Goal: Transaction & Acquisition: Purchase product/service

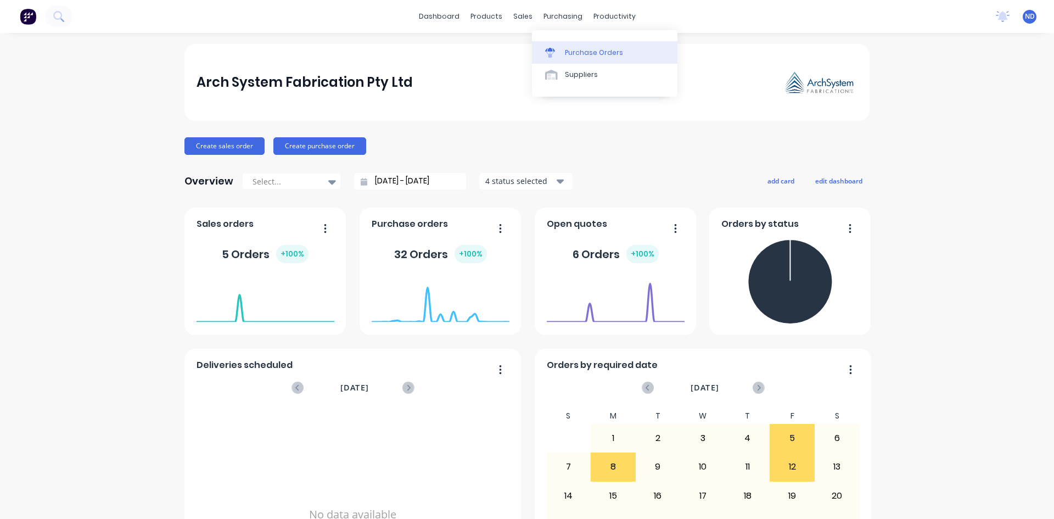
click at [573, 49] on div "Purchase Orders" at bounding box center [594, 53] width 58 height 10
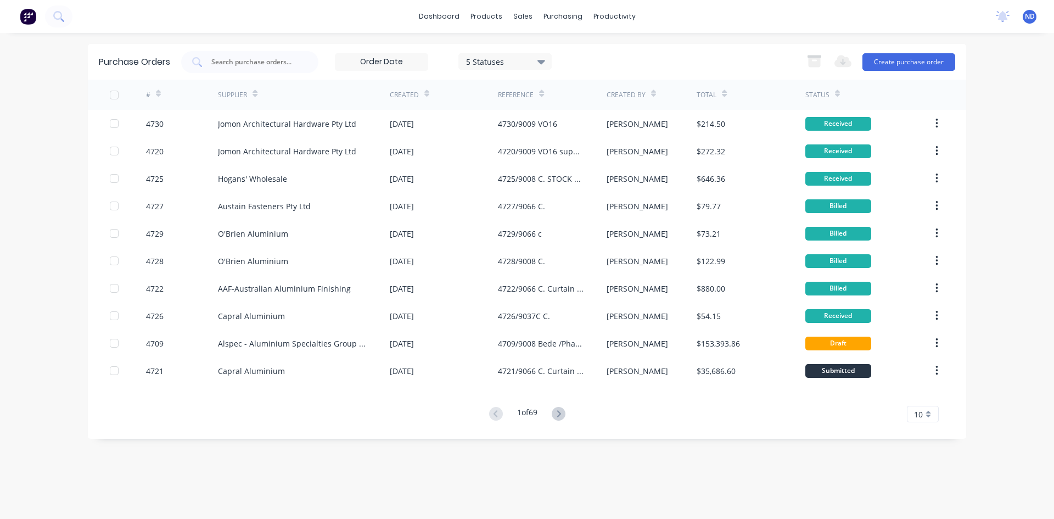
click at [158, 90] on icon at bounding box center [158, 93] width 5 height 8
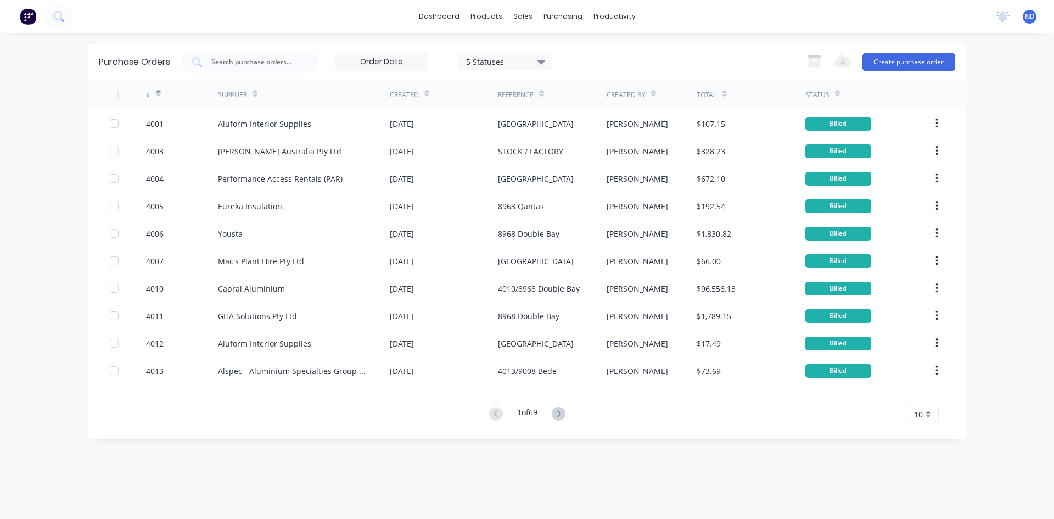
click at [158, 90] on icon at bounding box center [158, 93] width 5 height 8
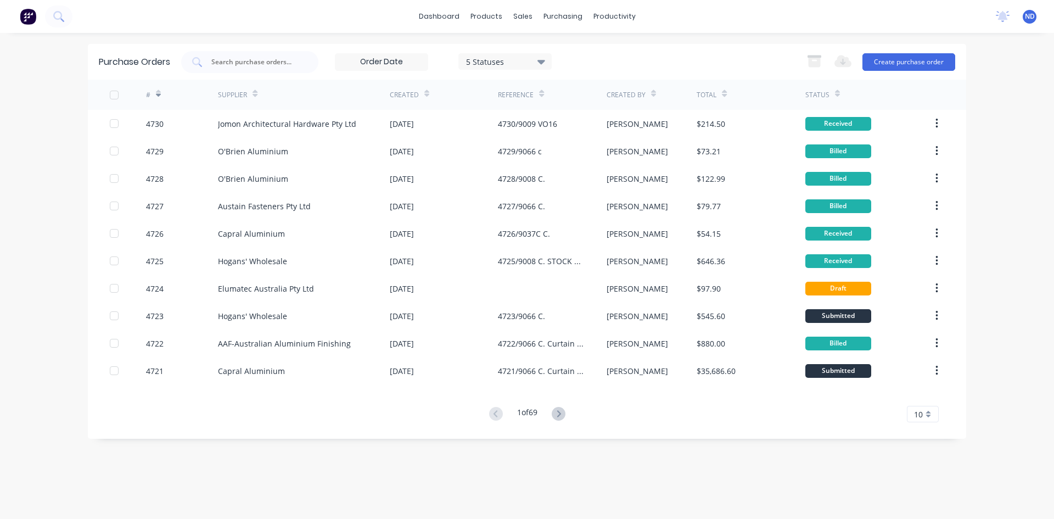
click at [652, 92] on icon at bounding box center [653, 93] width 5 height 8
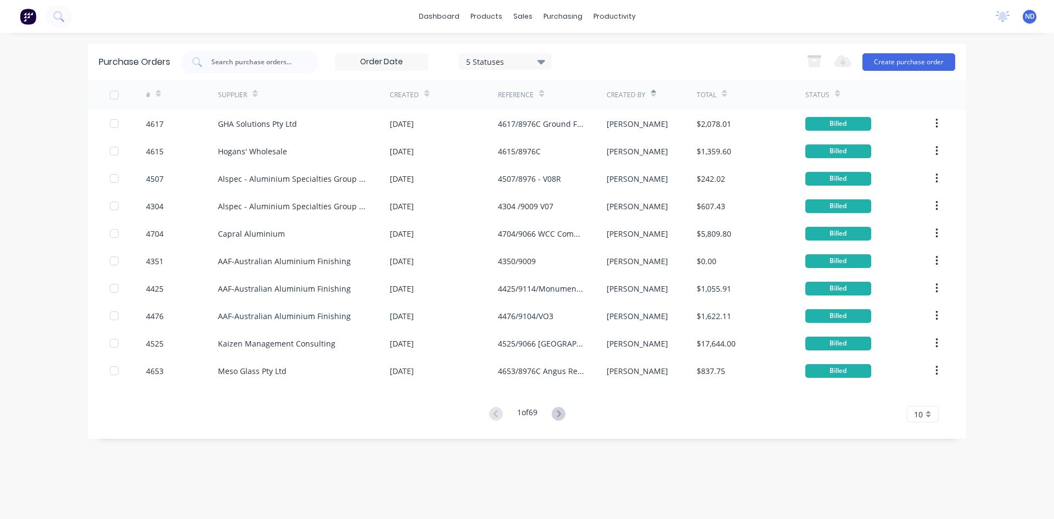
click at [652, 92] on icon at bounding box center [653, 93] width 5 height 8
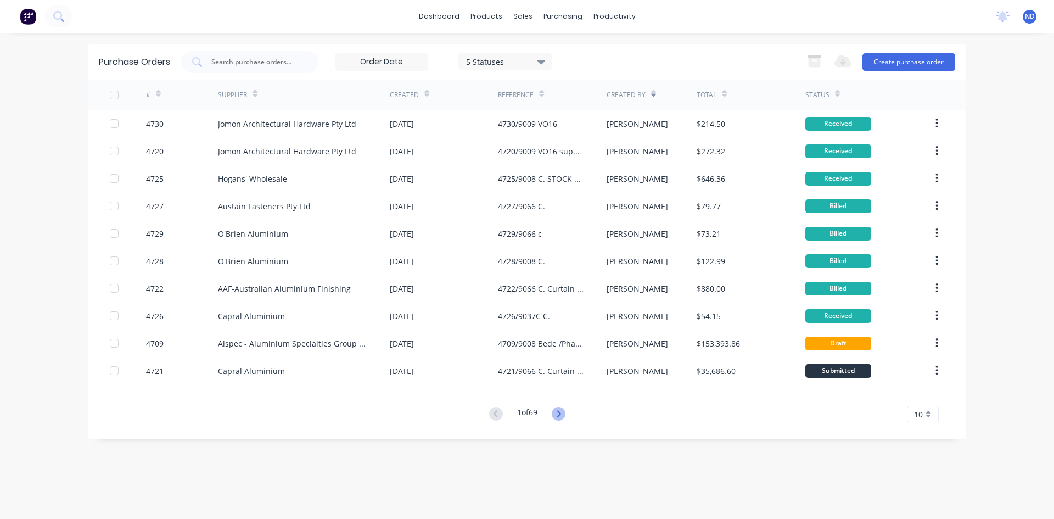
click at [561, 414] on icon at bounding box center [559, 414] width 14 height 14
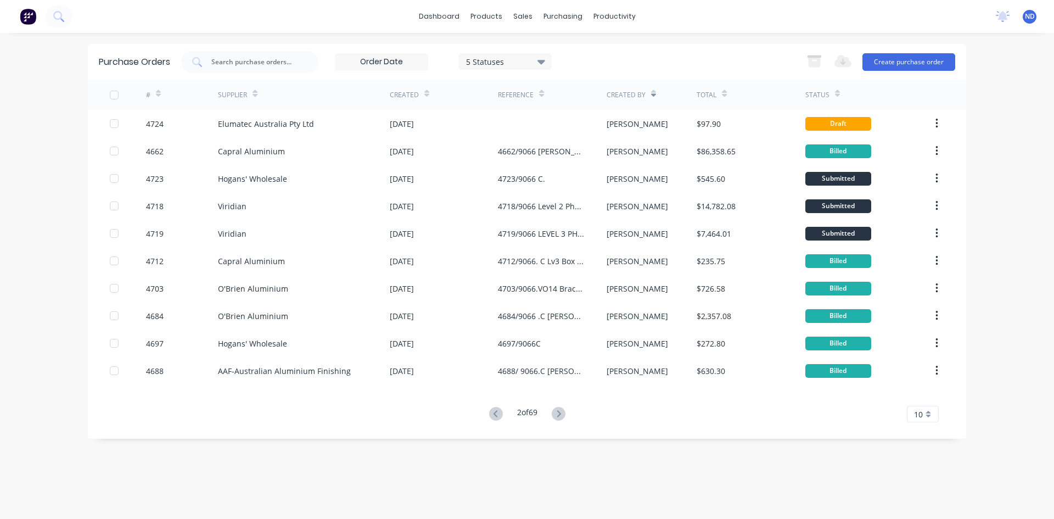
click at [561, 414] on icon at bounding box center [559, 414] width 14 height 14
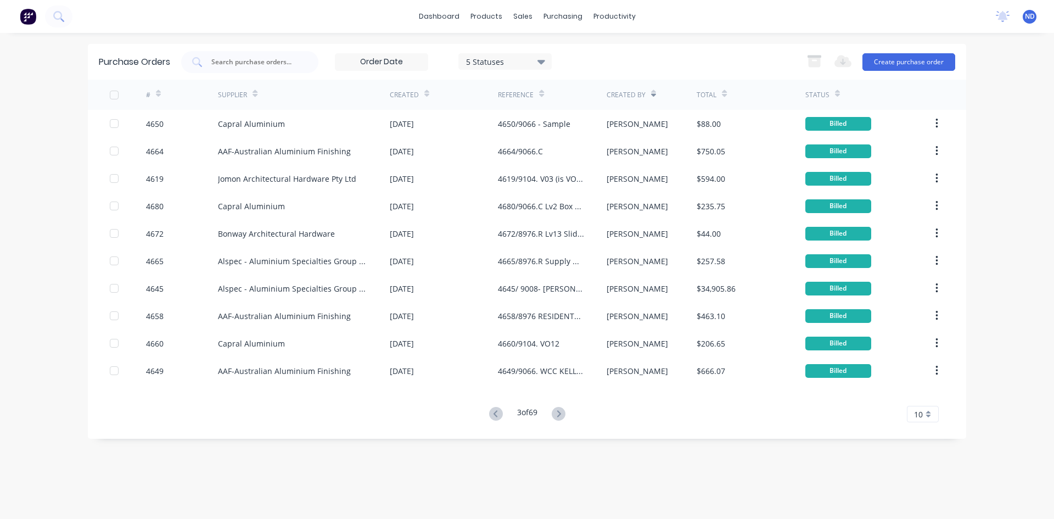
click at [560, 414] on icon at bounding box center [558, 413] width 4 height 7
click at [564, 412] on icon at bounding box center [559, 414] width 14 height 14
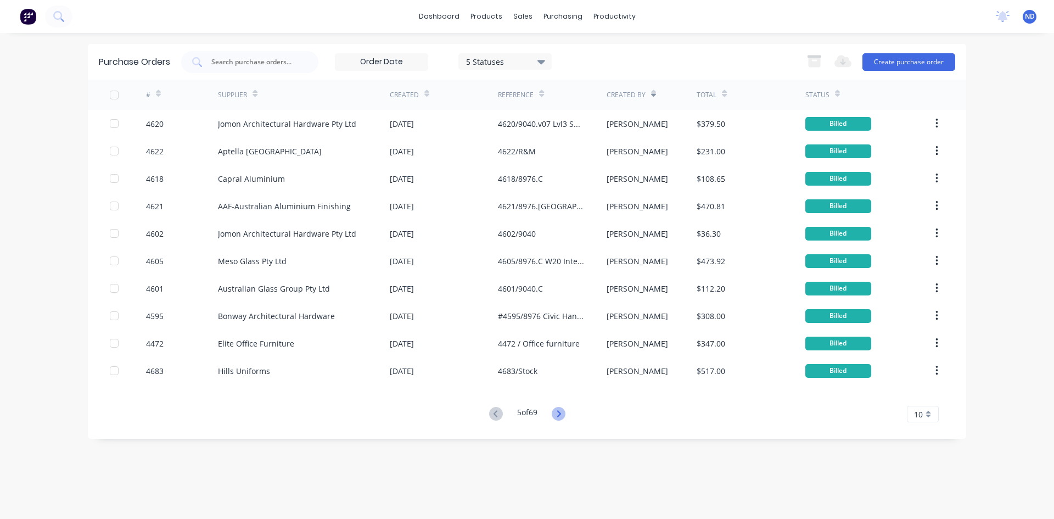
click at [560, 413] on icon at bounding box center [558, 413] width 4 height 7
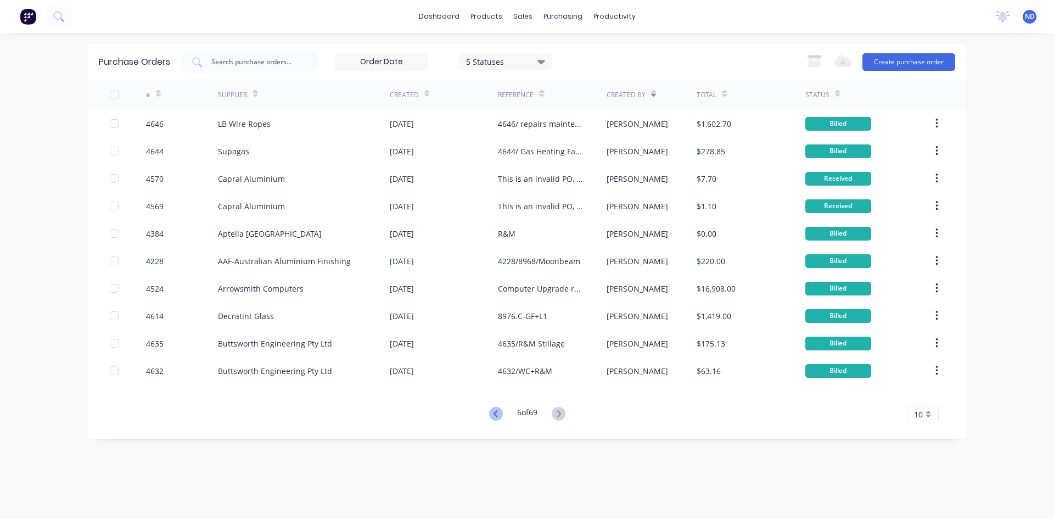
click at [493, 414] on icon at bounding box center [495, 413] width 4 height 7
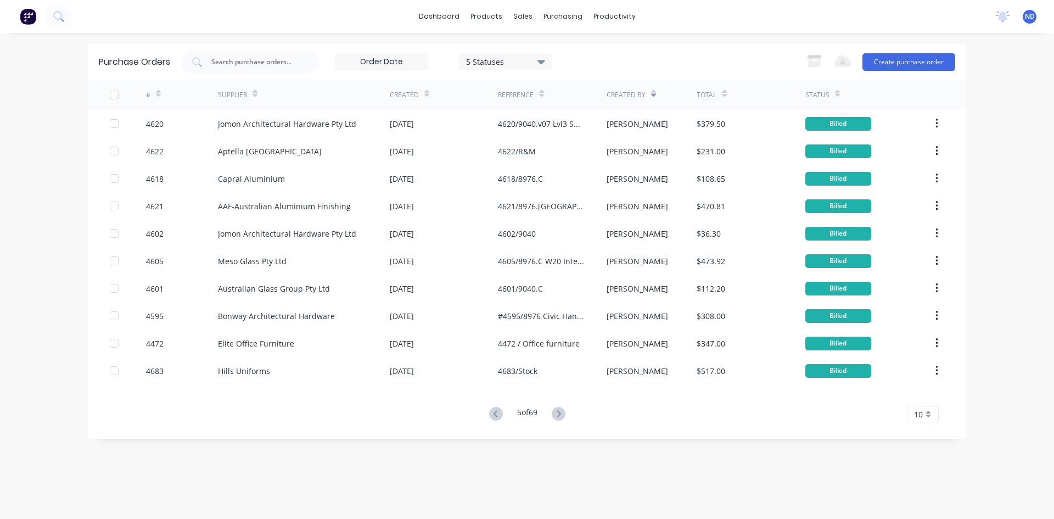
click at [493, 414] on icon at bounding box center [495, 413] width 4 height 7
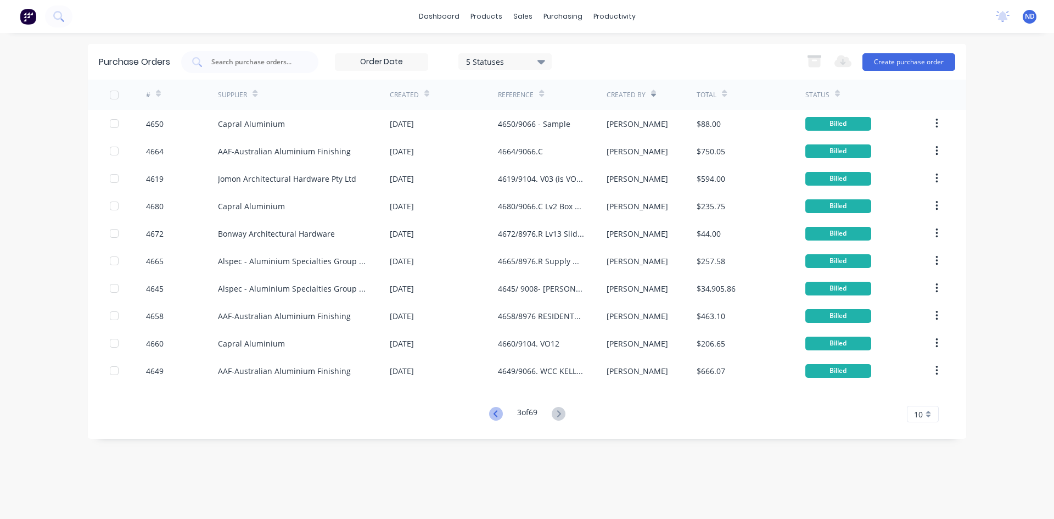
click at [494, 418] on icon at bounding box center [496, 414] width 14 height 14
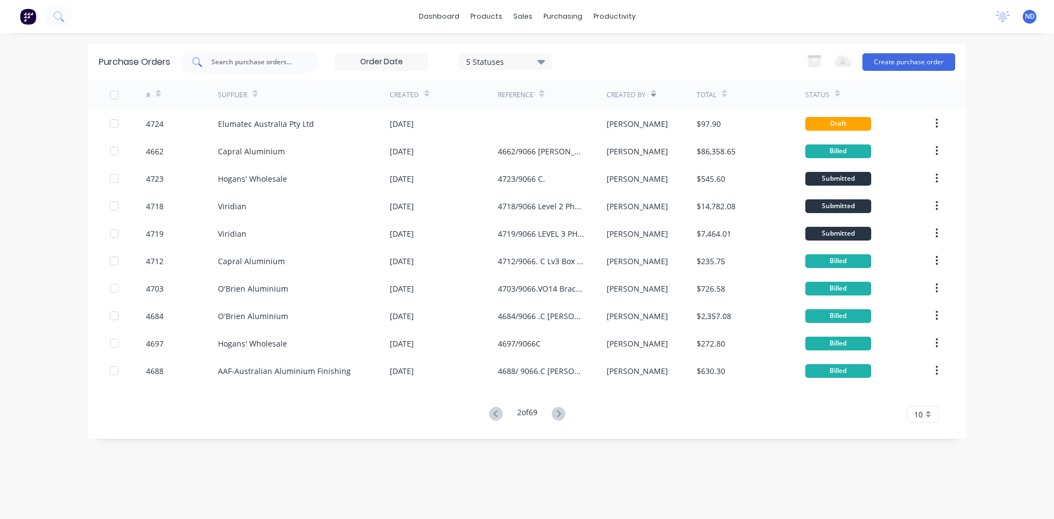
click at [254, 62] on input "text" at bounding box center [255, 62] width 91 height 11
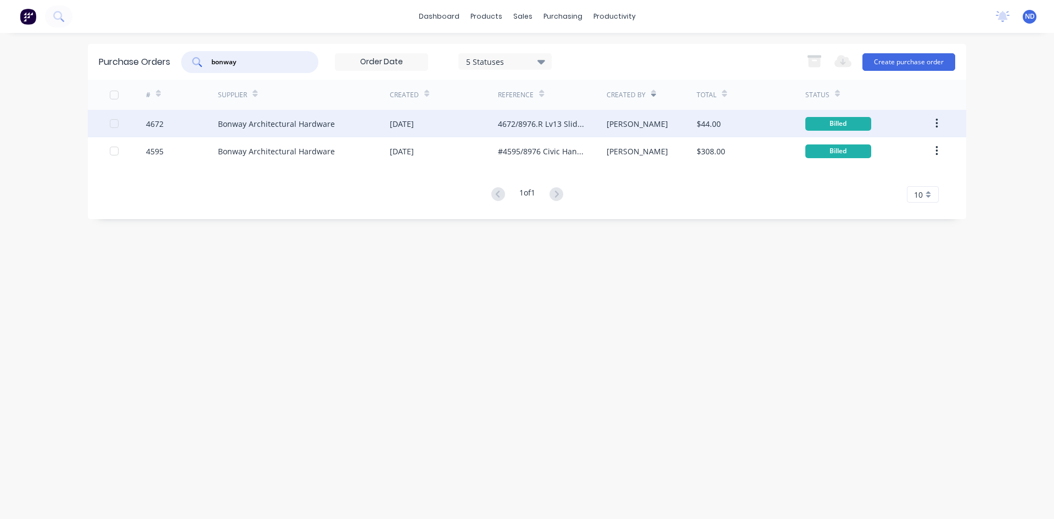
type input "bonway"
click at [262, 125] on div "Bonway Architectural Hardware" at bounding box center [276, 124] width 117 height 12
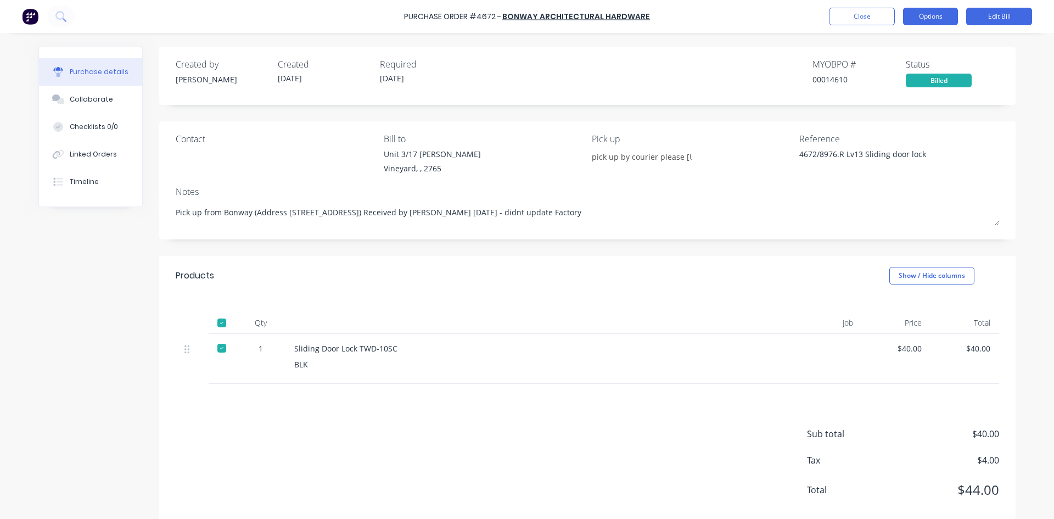
click at [940, 18] on button "Options" at bounding box center [930, 17] width 55 height 18
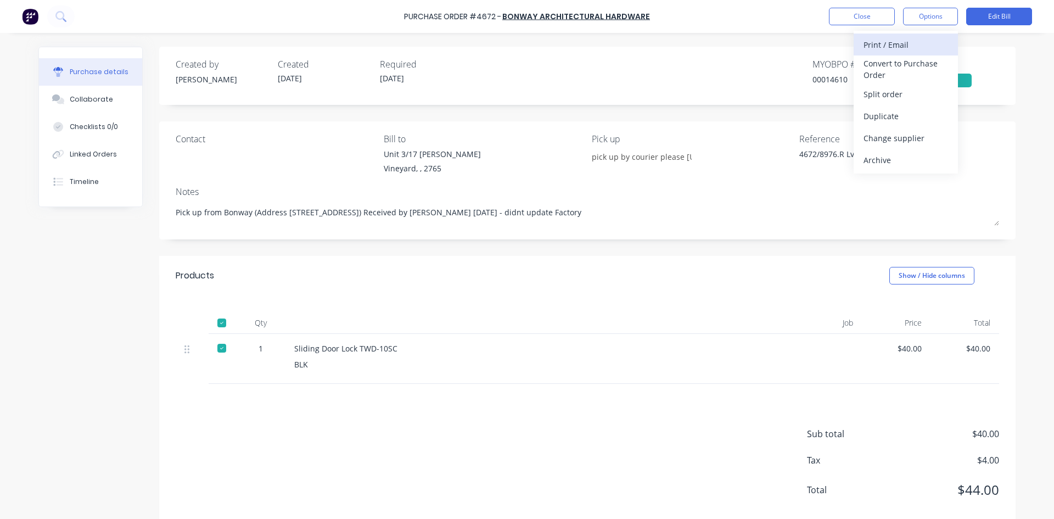
click at [886, 44] on div "Print / Email" at bounding box center [905, 45] width 85 height 16
click at [879, 63] on div "With pricing" at bounding box center [905, 67] width 85 height 16
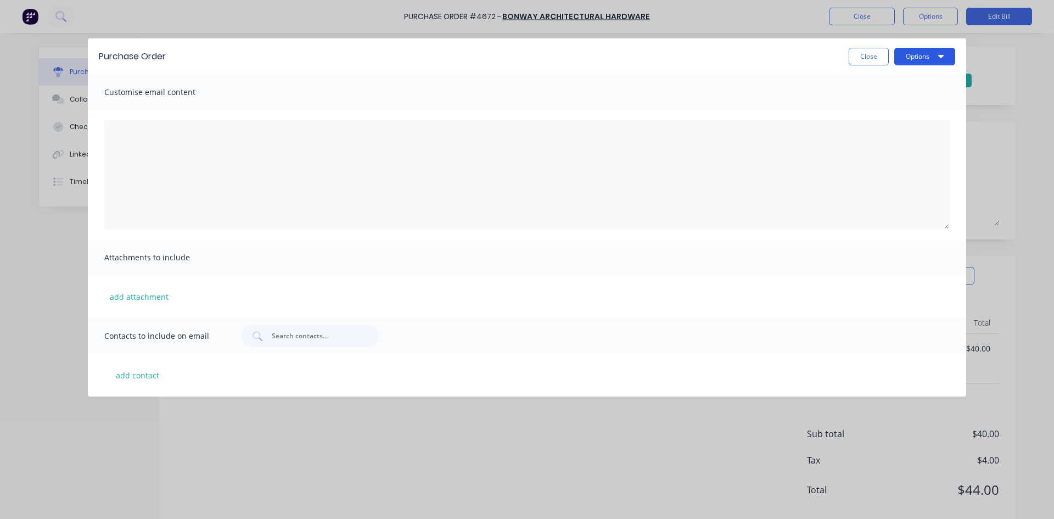
click at [946, 57] on button "Options" at bounding box center [924, 57] width 61 height 18
click at [899, 83] on div "Print" at bounding box center [903, 84] width 85 height 16
click at [861, 50] on button "Close" at bounding box center [868, 57] width 40 height 18
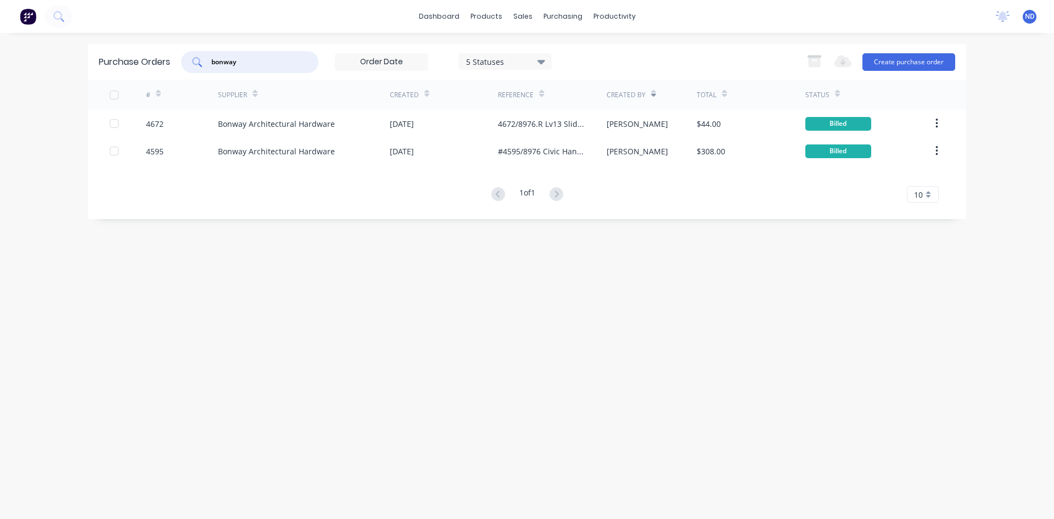
click at [286, 61] on input "bonway" at bounding box center [255, 62] width 91 height 11
type input "b"
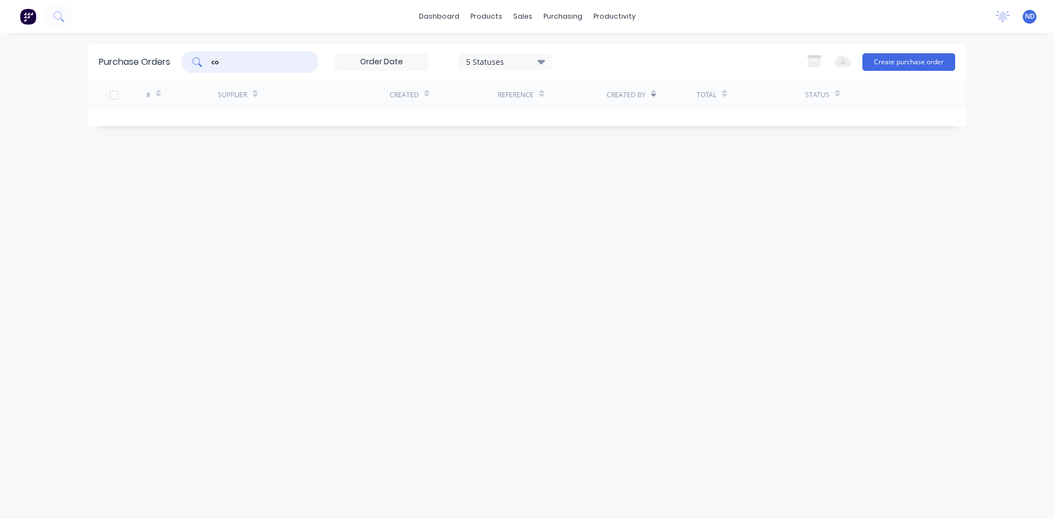
type input "c"
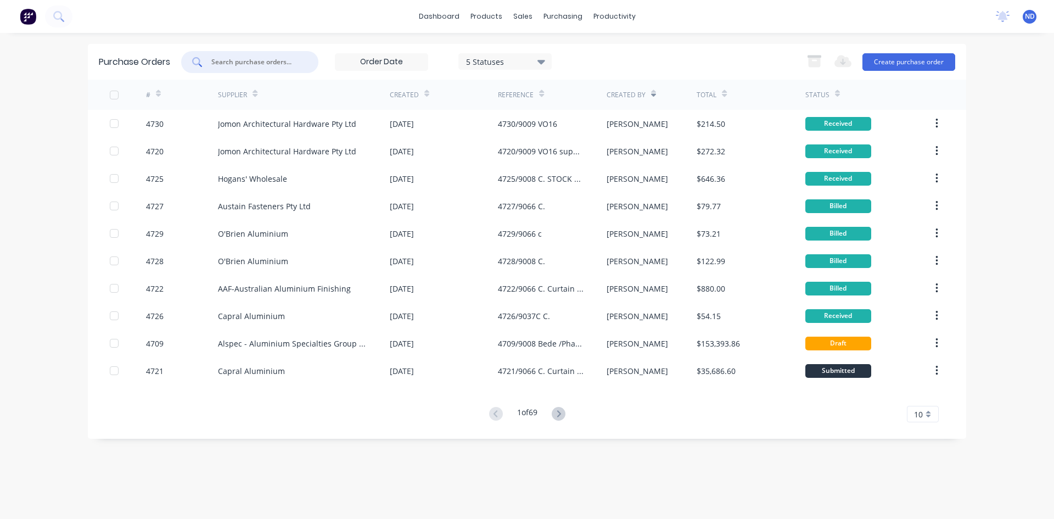
click at [286, 61] on input "text" at bounding box center [255, 62] width 91 height 11
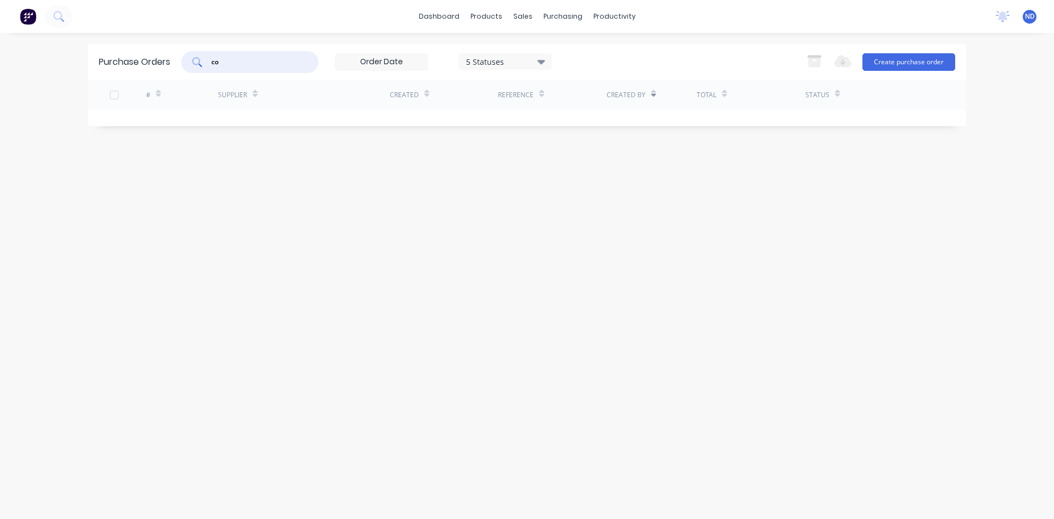
type input "c"
type input "p"
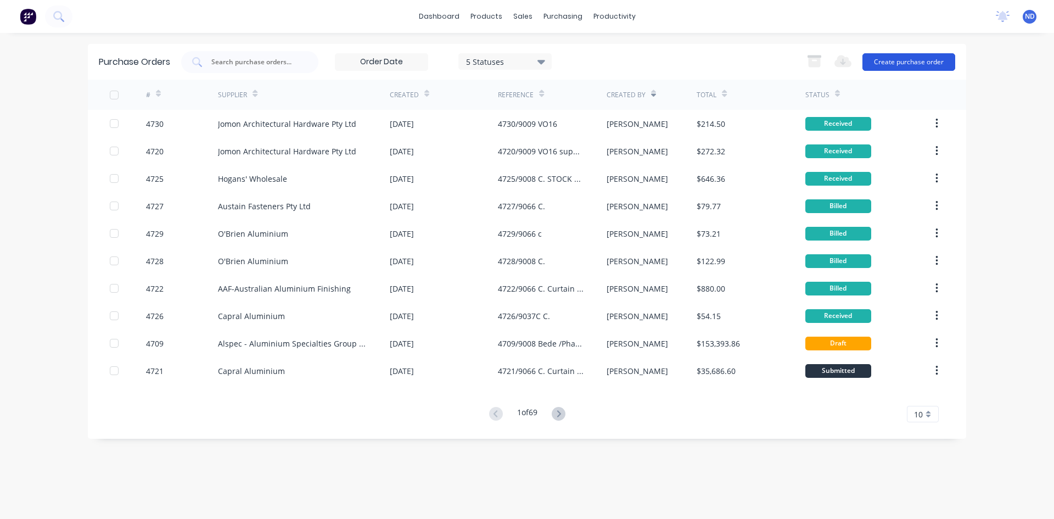
click at [915, 62] on button "Create purchase order" at bounding box center [908, 62] width 93 height 18
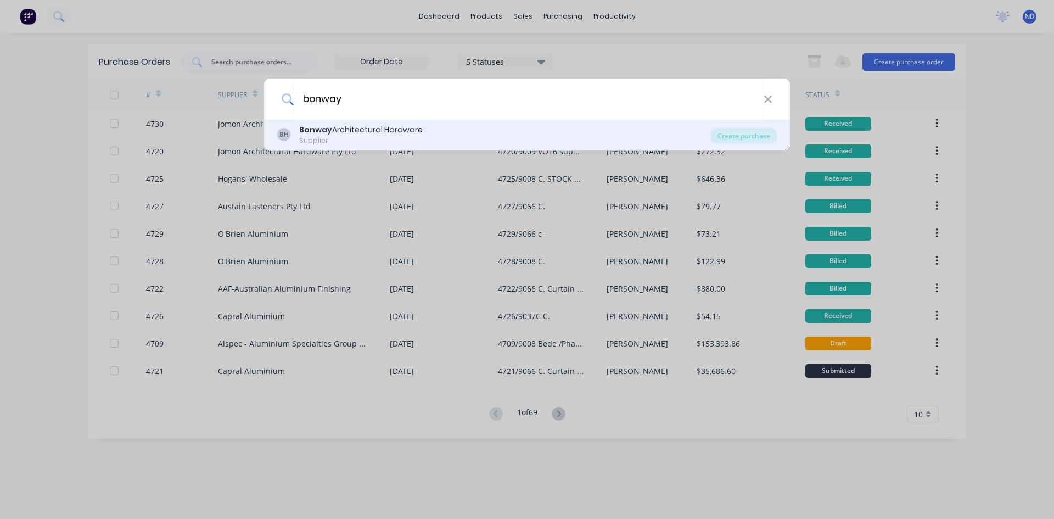
type input "bonway"
click at [378, 136] on div "Supplier" at bounding box center [360, 141] width 123 height 10
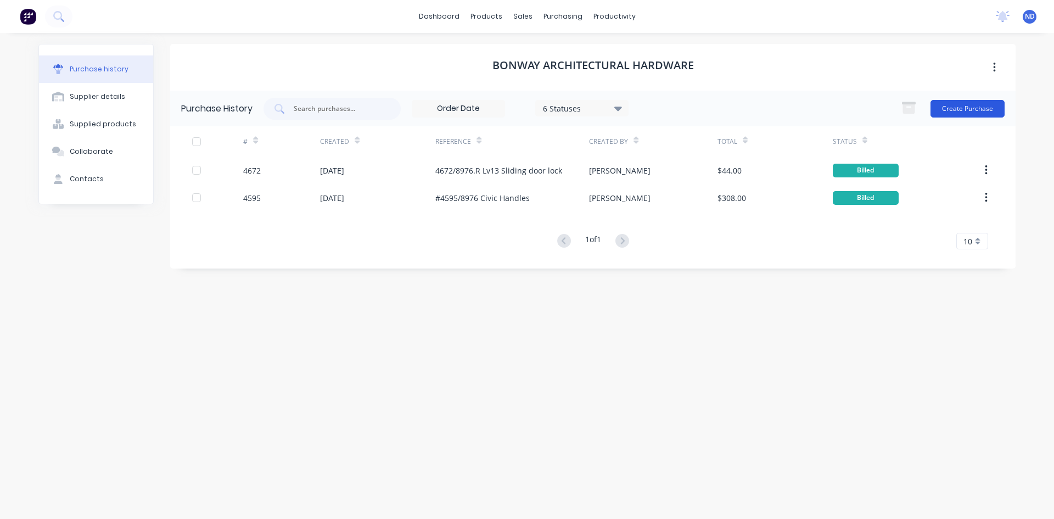
click at [972, 112] on button "Create Purchase" at bounding box center [967, 109] width 74 height 18
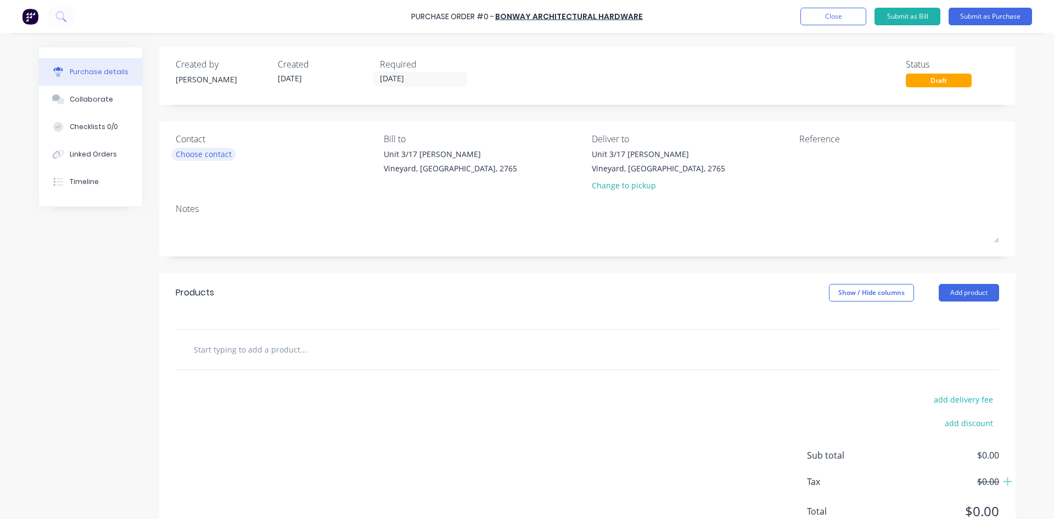
click at [222, 156] on div "Choose contact" at bounding box center [204, 154] width 56 height 12
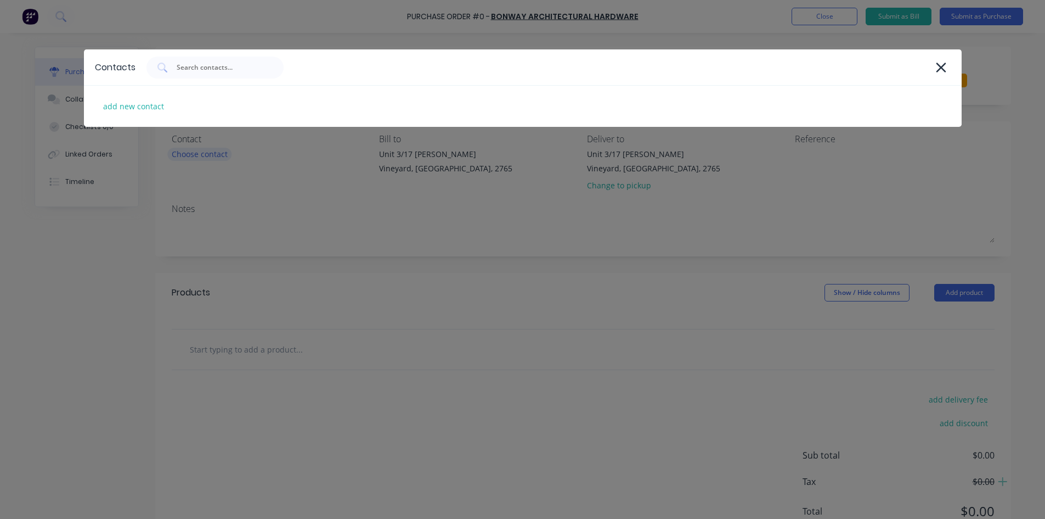
click at [222, 156] on div "Contacts add new contact" at bounding box center [522, 259] width 1045 height 519
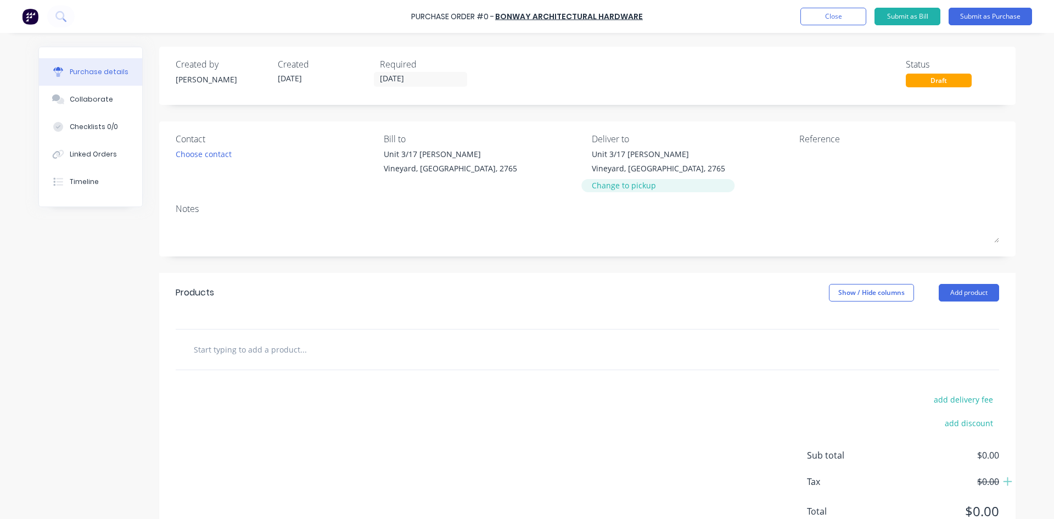
click at [656, 188] on div "Change to pickup" at bounding box center [658, 185] width 133 height 12
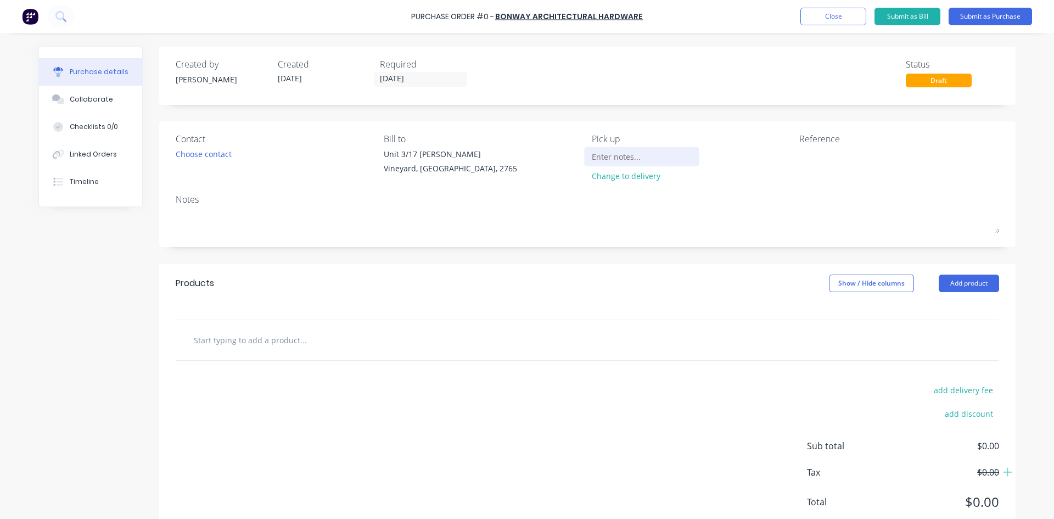
click at [632, 162] on input at bounding box center [642, 156] width 100 height 16
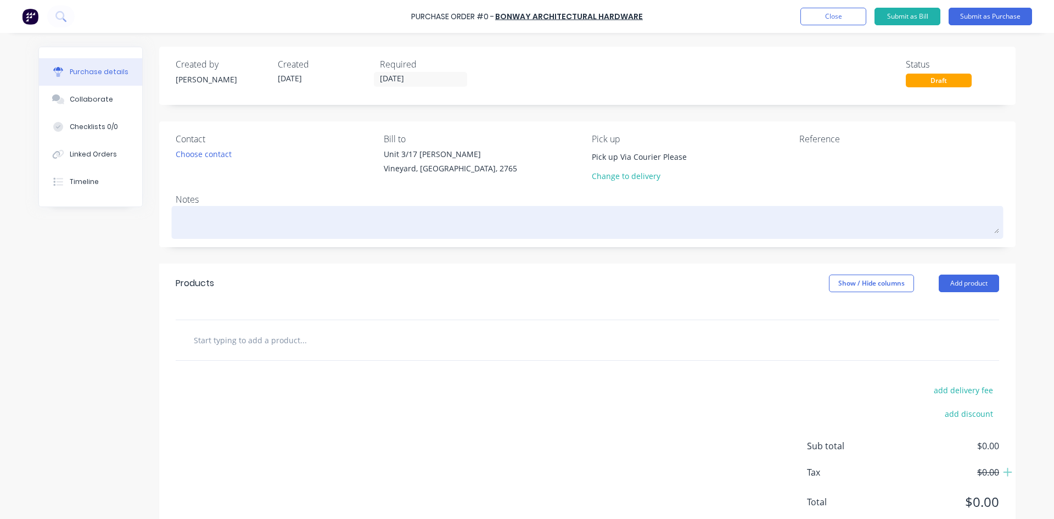
type input "Pick up Via Courier Please"
click at [206, 224] on textarea at bounding box center [587, 221] width 823 height 25
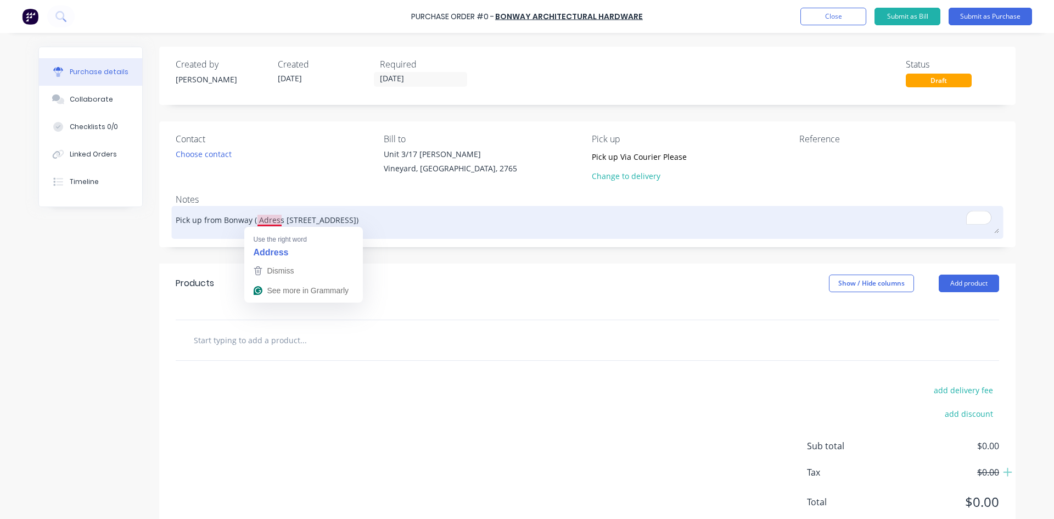
click at [260, 221] on textarea "Pick up from Bonway ( Adress [STREET_ADDRESS])" at bounding box center [587, 221] width 823 height 25
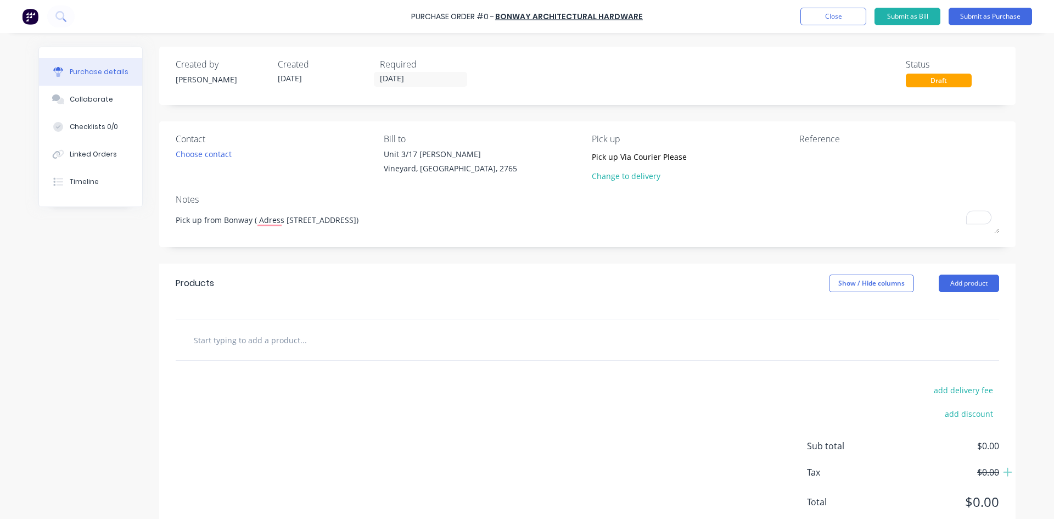
type textarea "Pick up from Bonway ( Adress [STREET_ADDRESS])"
click at [257, 348] on input "text" at bounding box center [303, 340] width 220 height 22
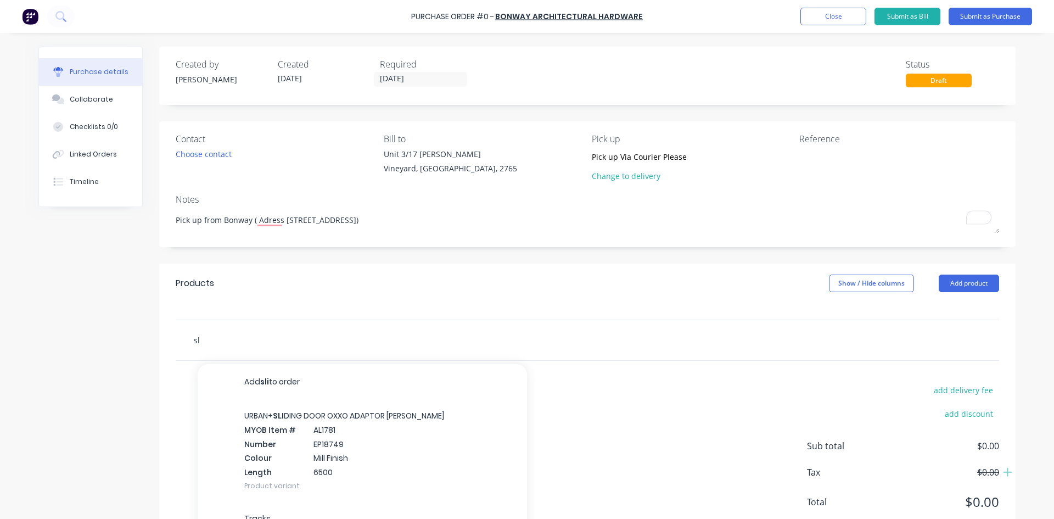
type input "s"
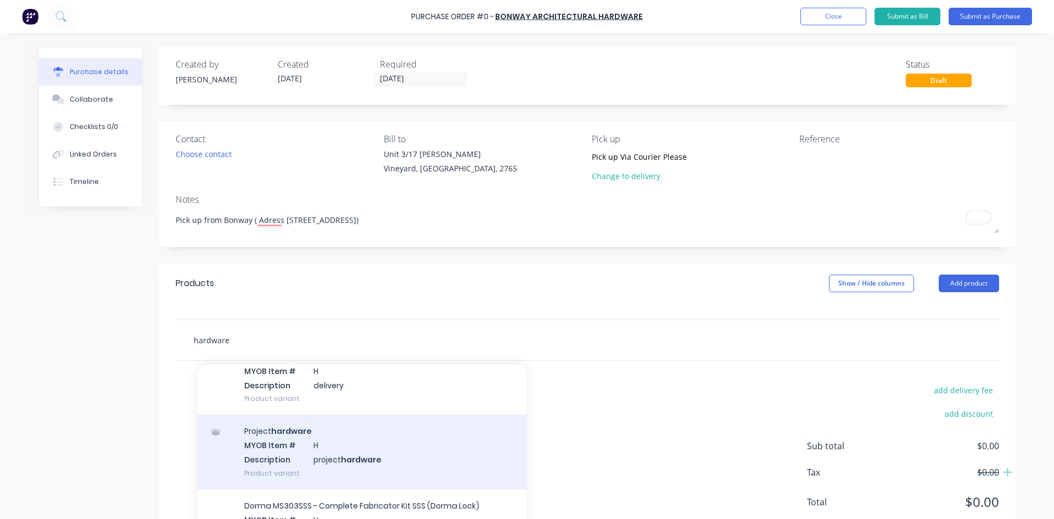
scroll to position [55, 0]
type input "hardware"
click at [351, 446] on div "Project hardware MYOB Item # H Description project hardware Product variant" at bounding box center [362, 455] width 329 height 74
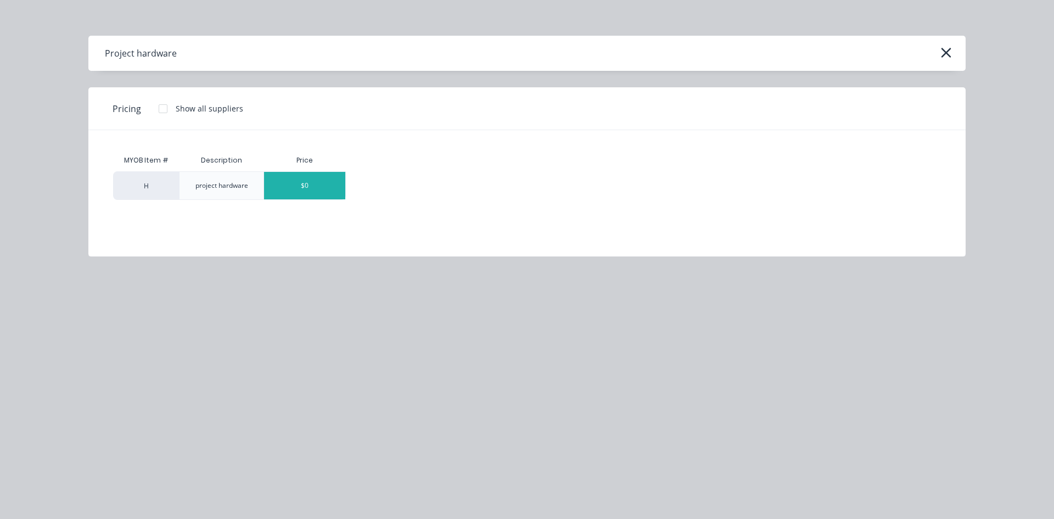
click at [306, 186] on div "$0" at bounding box center [304, 185] width 81 height 27
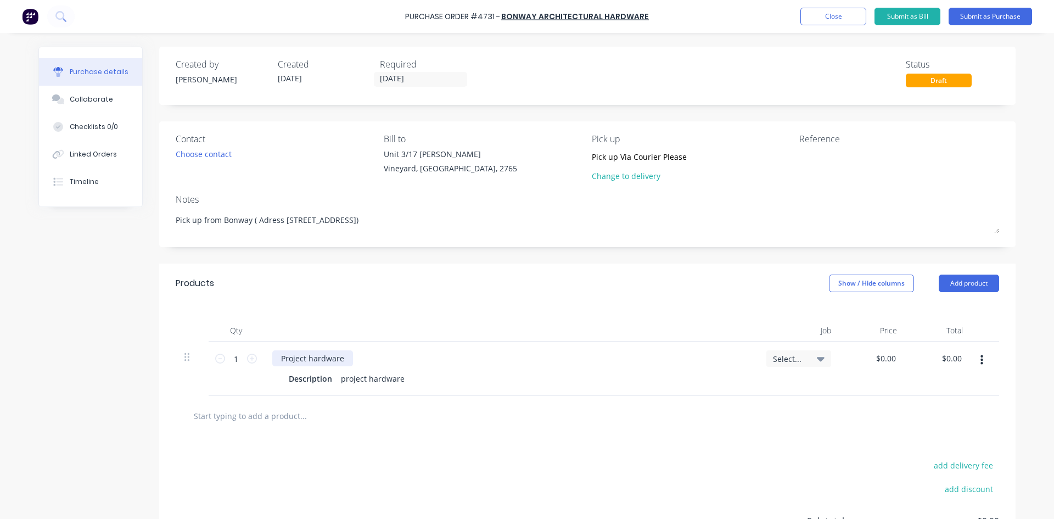
click at [340, 357] on div "Project hardware" at bounding box center [312, 358] width 81 height 16
click at [398, 379] on div "project hardware" at bounding box center [372, 378] width 72 height 16
click at [249, 361] on icon at bounding box center [252, 358] width 10 height 10
type input "2"
click at [826, 159] on textarea at bounding box center [867, 160] width 137 height 25
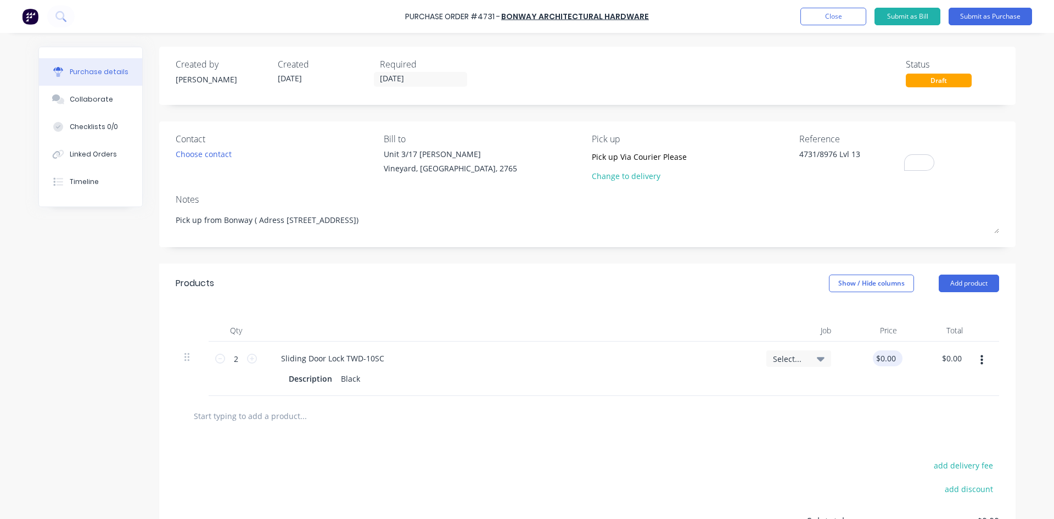
type textarea "4731/8976 Lvl 13"
click at [892, 358] on input "0.00" at bounding box center [885, 358] width 25 height 16
type input "0"
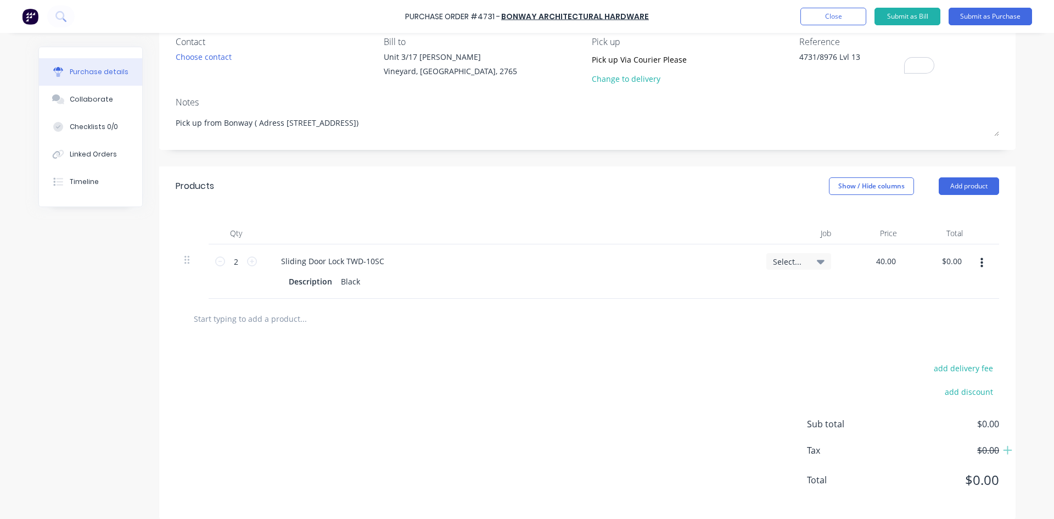
scroll to position [109, 0]
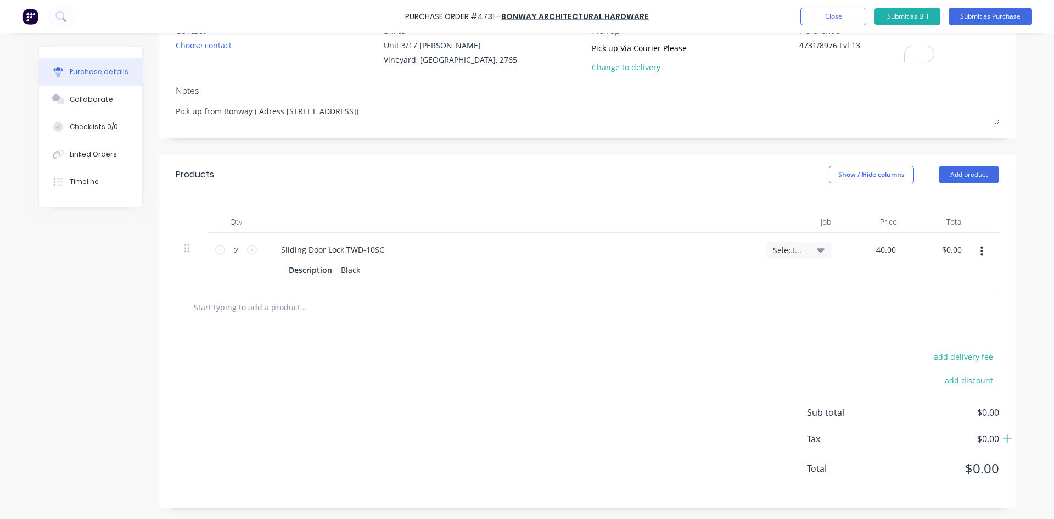
type input "$40.00"
type input "$80.00"
click at [571, 408] on div "add delivery fee add discount Sub total $0.00 Tax $0.00 Total $0.00" at bounding box center [587, 417] width 856 height 181
click at [897, 250] on div "$40.00 $40.00" at bounding box center [885, 249] width 34 height 16
click at [890, 250] on input "40.00" at bounding box center [885, 249] width 25 height 16
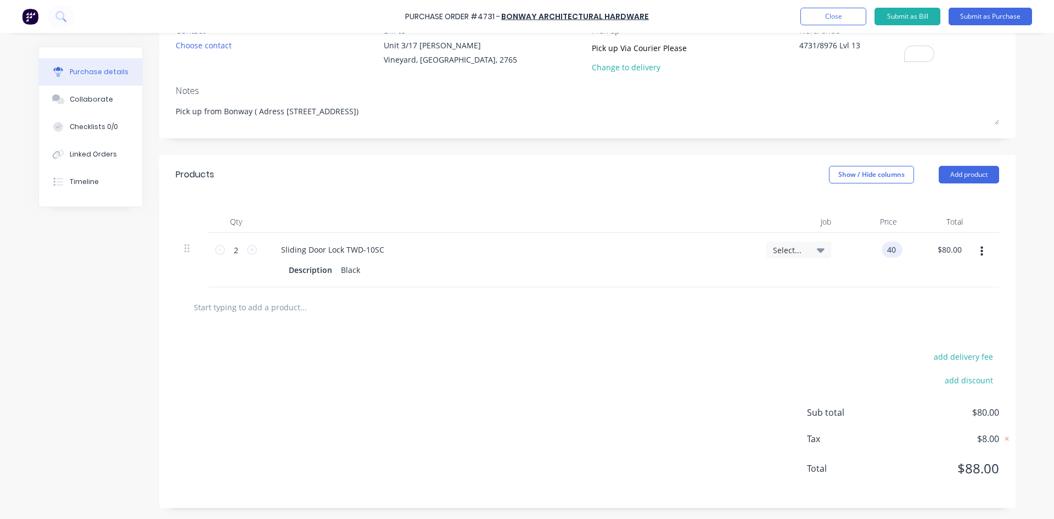
type input "4"
type input "$35.00"
type input "$70.00"
click at [737, 347] on div "add delivery fee add discount Sub total $70.00 Tax $7.00 Total $77.00" at bounding box center [587, 417] width 856 height 181
click at [892, 249] on input "35.00" at bounding box center [883, 249] width 30 height 16
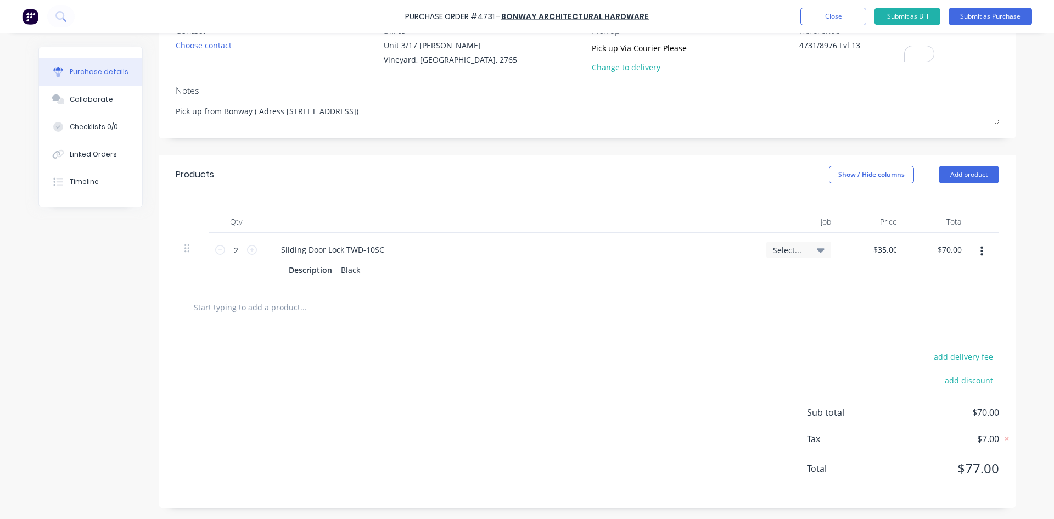
click at [727, 386] on div "add delivery fee add discount Sub total $70.00 Tax $7.00 Total $77.00" at bounding box center [587, 417] width 856 height 181
click at [894, 252] on div "$35.00 $35.00" at bounding box center [885, 249] width 34 height 16
click at [889, 246] on input "35.00" at bounding box center [885, 249] width 25 height 16
type input "$35.50"
type input "$71.00"
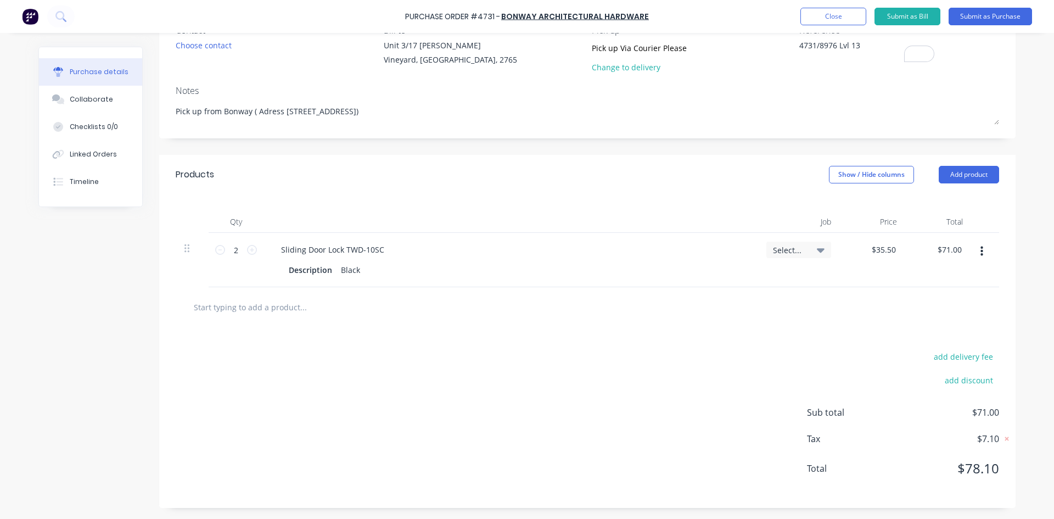
click at [741, 321] on div at bounding box center [587, 307] width 823 height 40
click at [993, 411] on span "$71.00" at bounding box center [944, 412] width 110 height 13
click at [992, 412] on span "$71.00" at bounding box center [944, 412] width 110 height 13
drag, startPoint x: 981, startPoint y: 412, endPoint x: 969, endPoint y: 412, distance: 12.6
click at [975, 412] on span "$71.00" at bounding box center [944, 412] width 110 height 13
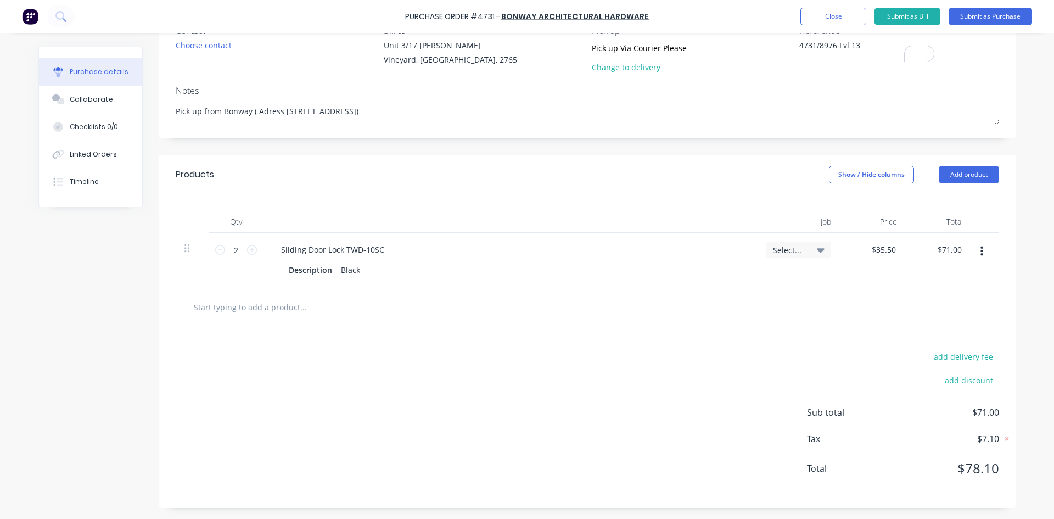
click at [970, 413] on span "$71.00" at bounding box center [944, 412] width 110 height 13
click at [985, 413] on span "$71.00" at bounding box center [944, 412] width 110 height 13
click at [981, 413] on span "$71.00" at bounding box center [944, 412] width 110 height 13
drag, startPoint x: 981, startPoint y: 413, endPoint x: 987, endPoint y: 413, distance: 6.0
click at [986, 413] on span "$71.00" at bounding box center [944, 412] width 110 height 13
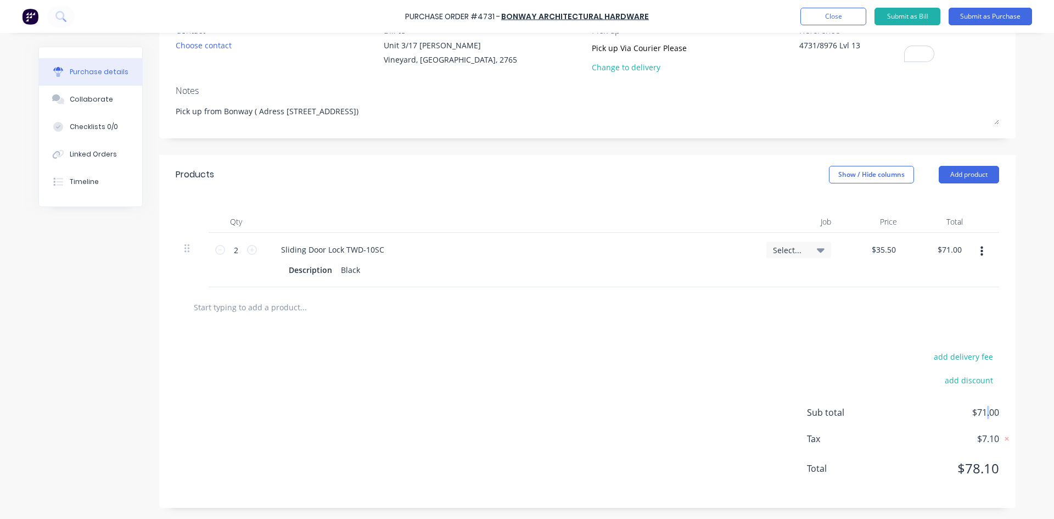
click at [984, 412] on span "$71.00" at bounding box center [944, 412] width 110 height 13
click at [983, 412] on span "$71.00" at bounding box center [944, 412] width 110 height 13
click at [993, 411] on span "$71.00" at bounding box center [944, 412] width 110 height 13
click at [996, 469] on div "add delivery fee add discount Sub total $71.00 Tax $7.10 Total $78.10" at bounding box center [587, 417] width 856 height 181
click at [989, 469] on span "$78.10" at bounding box center [944, 468] width 110 height 20
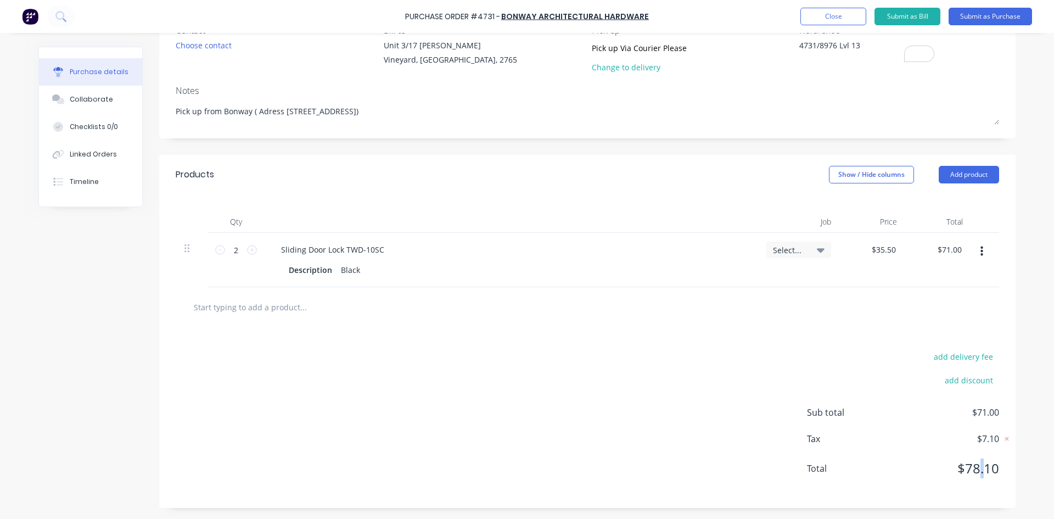
click at [977, 468] on span "$78.10" at bounding box center [944, 468] width 110 height 20
click at [895, 251] on div "$35.50 $35.50" at bounding box center [885, 249] width 34 height 16
click at [892, 249] on input "35.50" at bounding box center [883, 249] width 30 height 16
type input "3"
click at [637, 357] on div "add delivery fee add discount Sub total $71.00 Tax $7.10 Total $78.10" at bounding box center [587, 417] width 856 height 181
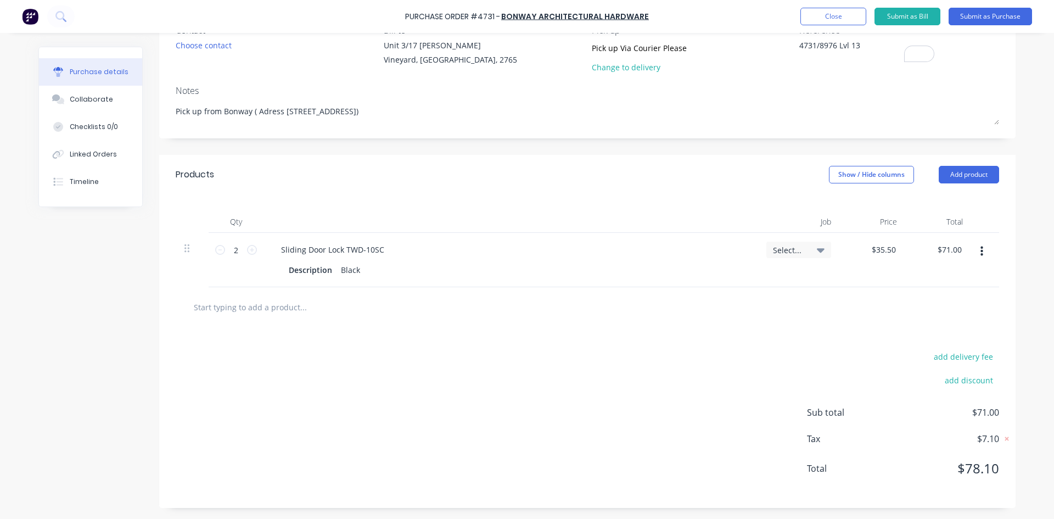
click at [991, 474] on span "$78.10" at bounding box center [944, 468] width 110 height 20
click at [996, 409] on div "add delivery fee add discount Sub total $71.00 Tax $7.10 Total $78.10" at bounding box center [587, 417] width 856 height 181
drag, startPoint x: 981, startPoint y: 409, endPoint x: 965, endPoint y: 412, distance: 16.1
click at [965, 412] on span "$71.00" at bounding box center [944, 412] width 110 height 13
click at [994, 412] on span "$71.00" at bounding box center [944, 412] width 110 height 13
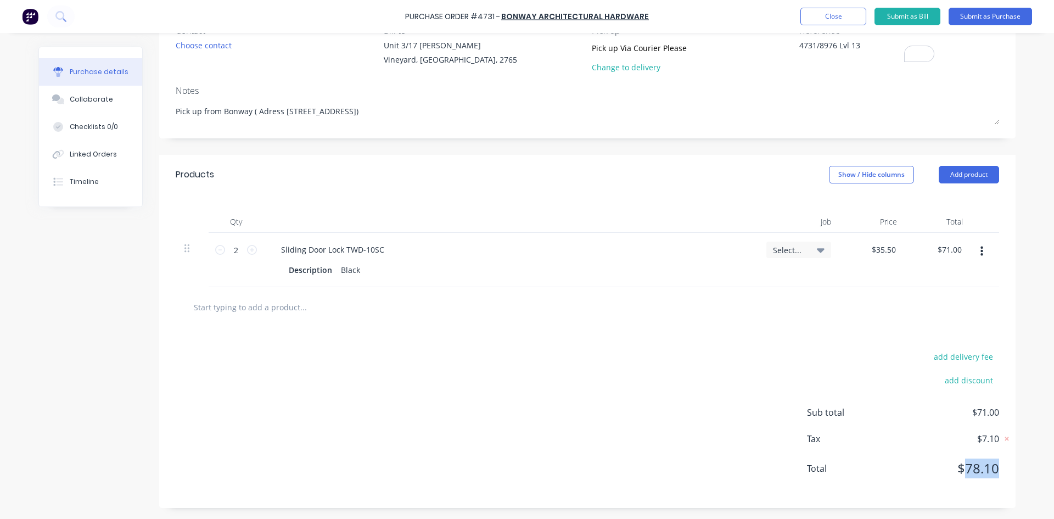
drag, startPoint x: 998, startPoint y: 469, endPoint x: 963, endPoint y: 469, distance: 35.1
click at [963, 469] on div "add delivery fee add discount Sub total $71.00 Tax $7.10 Total $78.10" at bounding box center [587, 417] width 856 height 181
click at [625, 325] on div at bounding box center [587, 307] width 823 height 40
click at [891, 250] on input "35.50" at bounding box center [883, 249] width 30 height 16
type input "$35.00"
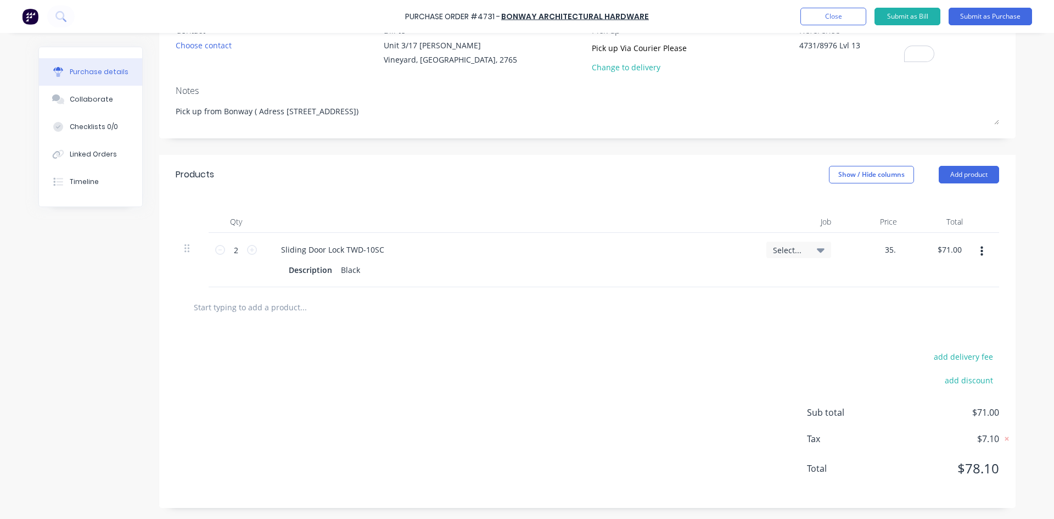
type input "$70.00"
click at [675, 377] on div "add delivery fee add discount Sub total $71.00 Tax $7.10 Total $78.10" at bounding box center [587, 417] width 856 height 181
click at [893, 248] on input "35.00" at bounding box center [885, 249] width 25 height 16
type input "$35.50"
type input "$71.00"
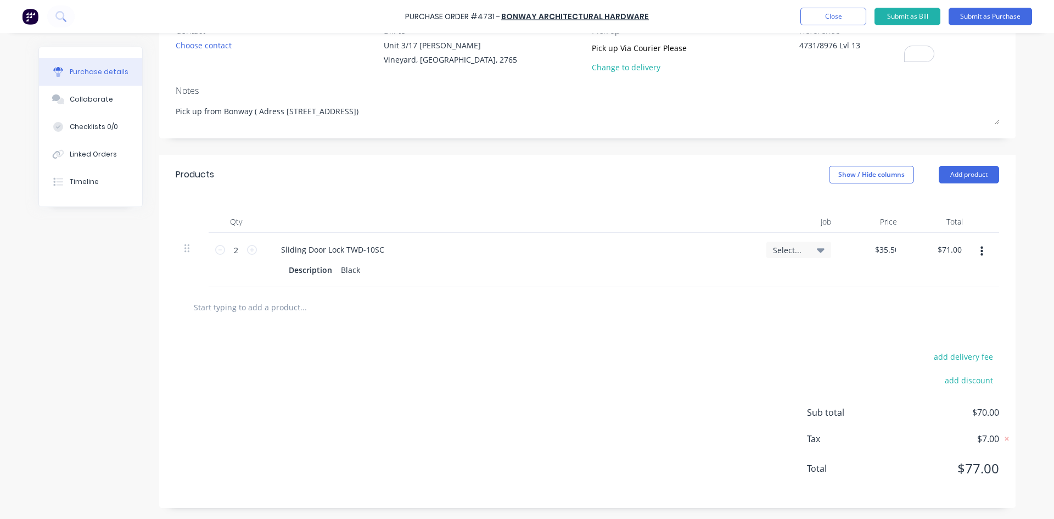
click at [648, 364] on div "add delivery fee add discount Sub total $70.00 Tax $7.00 Total $77.00" at bounding box center [587, 417] width 856 height 181
click at [893, 249] on input "35.50" at bounding box center [885, 249] width 25 height 16
type input "$35.00"
type input "$70.00"
click at [604, 420] on div "add delivery fee add discount Sub total $71.00 Tax $7.10 Total $78.10" at bounding box center [587, 417] width 856 height 181
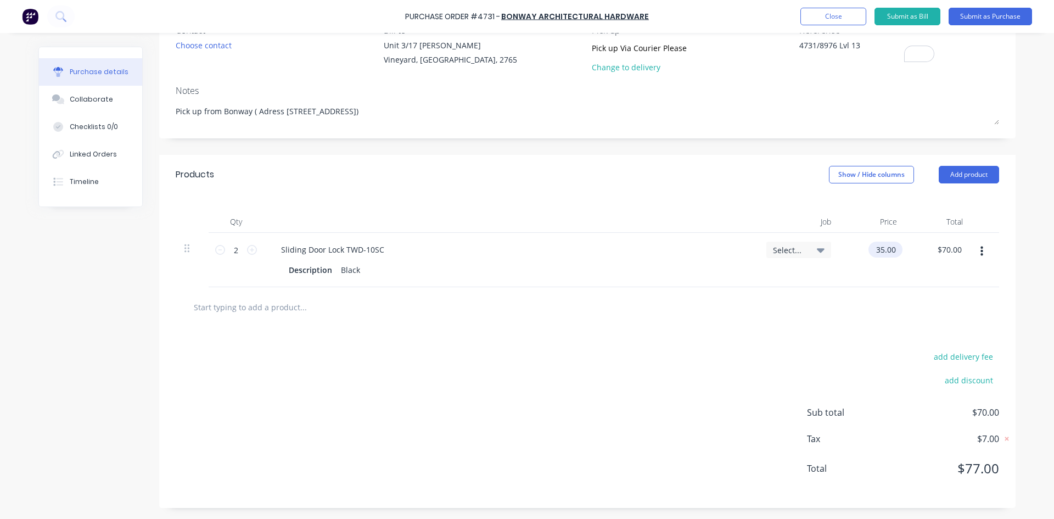
click at [893, 250] on input "35.00" at bounding box center [883, 249] width 30 height 16
type input "$34.50"
type input "$69.00"
click at [619, 339] on div "add delivery fee add discount Sub total $69.00 Tax $6.90 Total $75.90" at bounding box center [587, 417] width 856 height 181
click at [893, 247] on input "34.50" at bounding box center [883, 249] width 30 height 16
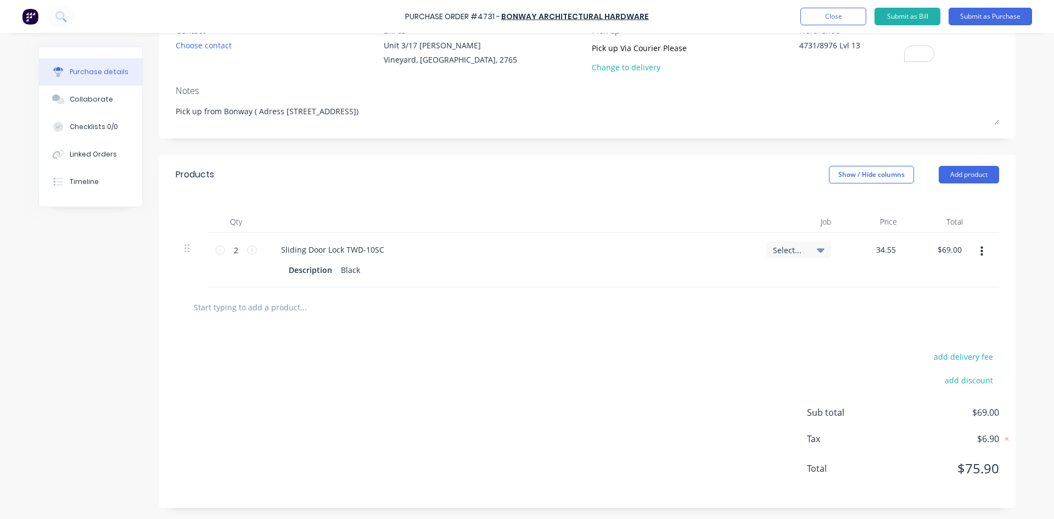
type input "$34.55"
type input "$69.10"
click at [628, 381] on div "add delivery fee add discount Sub total $69.00 Tax $6.90 Total $75.90" at bounding box center [587, 417] width 856 height 181
click at [892, 248] on input "34.55" at bounding box center [883, 249] width 30 height 16
type input "$34.20"
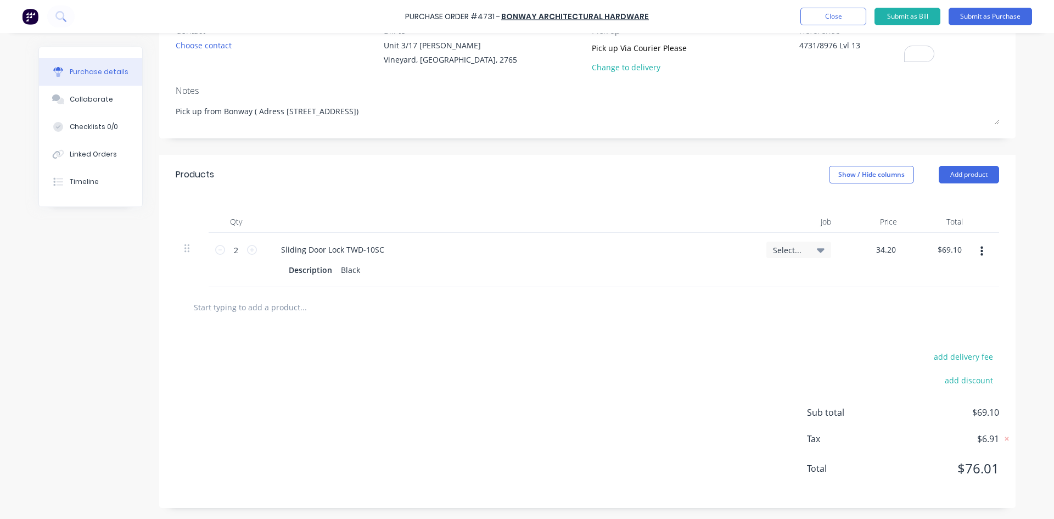
type input "$68.40"
click at [739, 386] on div "add delivery fee add discount Sub total $68.40 Tax $6.84 Total $75.24" at bounding box center [587, 417] width 856 height 181
click at [893, 246] on input "34.20" at bounding box center [883, 249] width 30 height 16
type input "$34.55"
type input "$69.10"
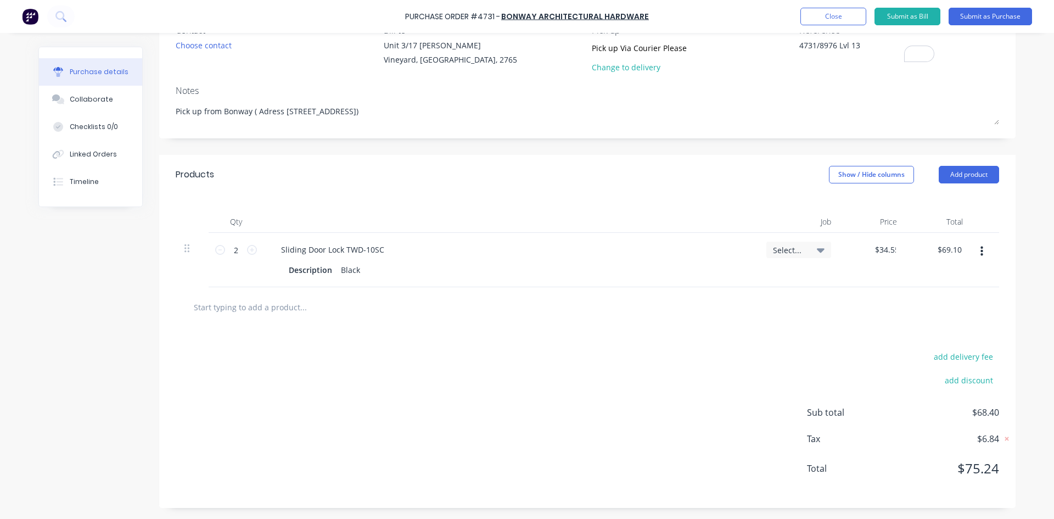
click at [667, 369] on div "add delivery fee add discount Sub total $68.40 Tax $6.84 Total $75.24" at bounding box center [587, 417] width 856 height 181
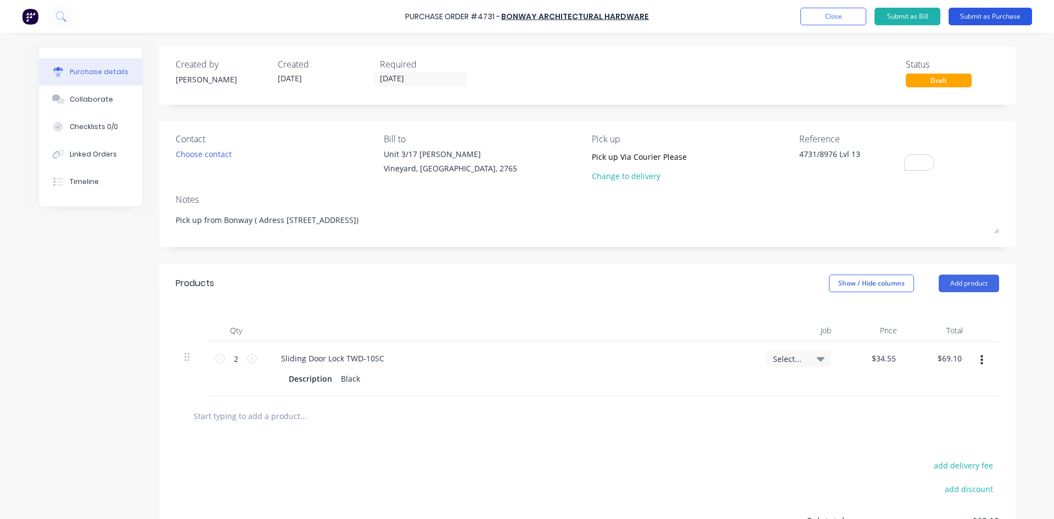
click at [1001, 14] on button "Submit as Purchase" at bounding box center [989, 17] width 83 height 18
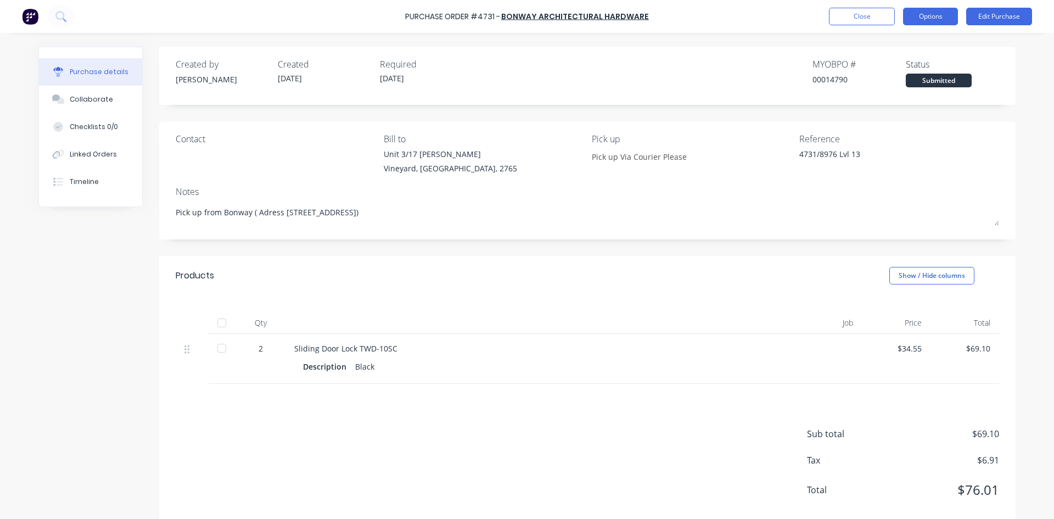
click at [934, 19] on button "Options" at bounding box center [930, 17] width 55 height 18
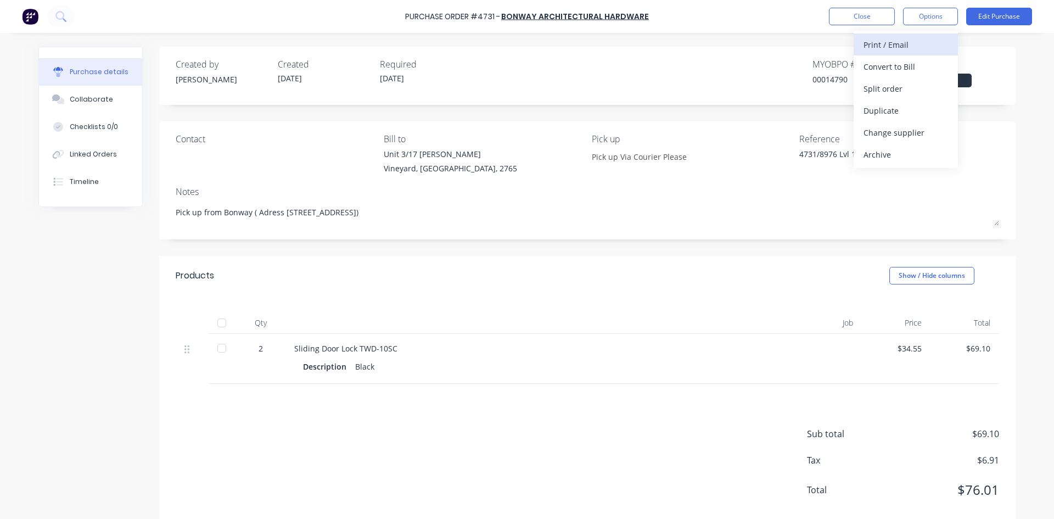
click at [905, 47] on div "Print / Email" at bounding box center [905, 45] width 85 height 16
click at [891, 70] on div "With pricing" at bounding box center [905, 67] width 85 height 16
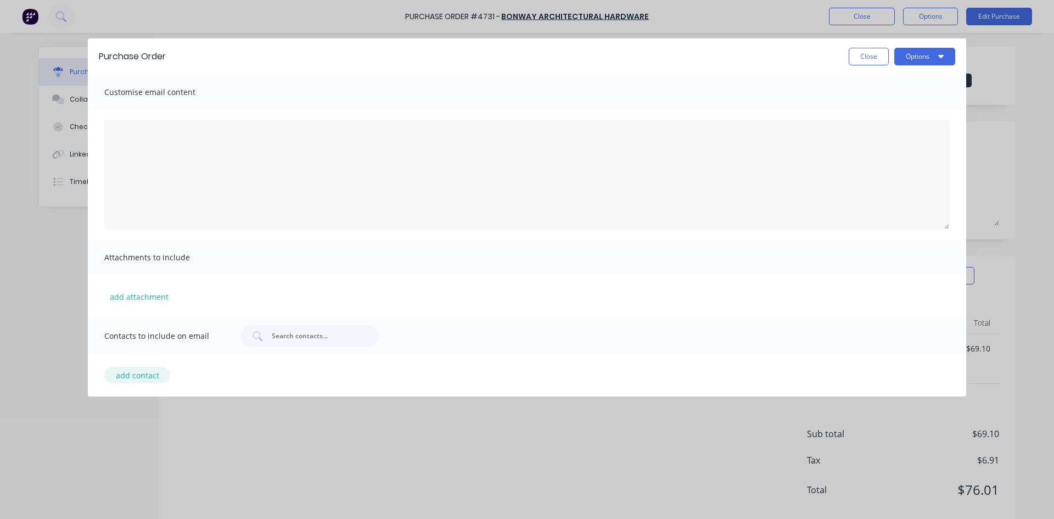
click at [137, 377] on button "add contact" at bounding box center [137, 375] width 66 height 16
select select "AU"
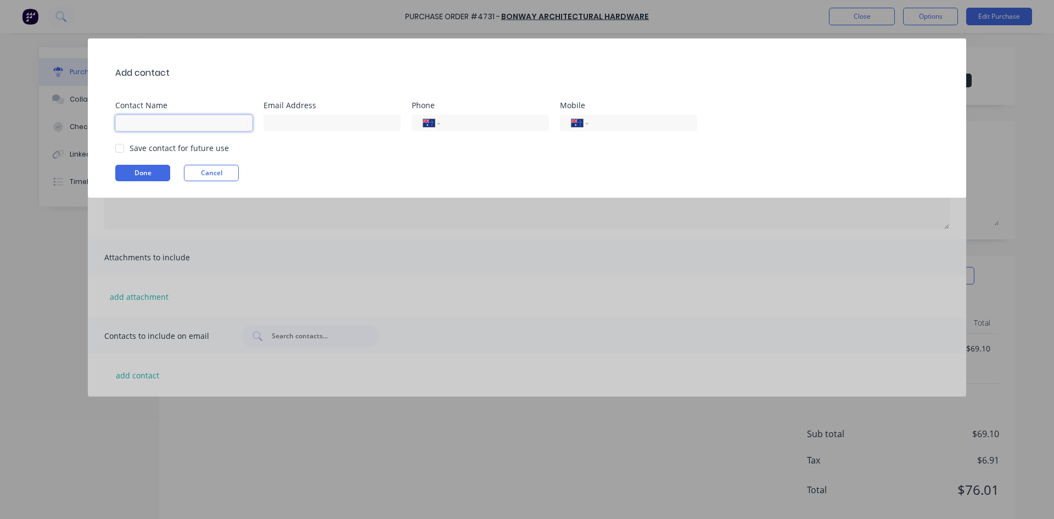
click at [155, 126] on input at bounding box center [183, 123] width 137 height 16
type input "[EMAIL_ADDRESS][DOMAIN_NAME]"
click at [147, 171] on button "Done" at bounding box center [142, 173] width 55 height 16
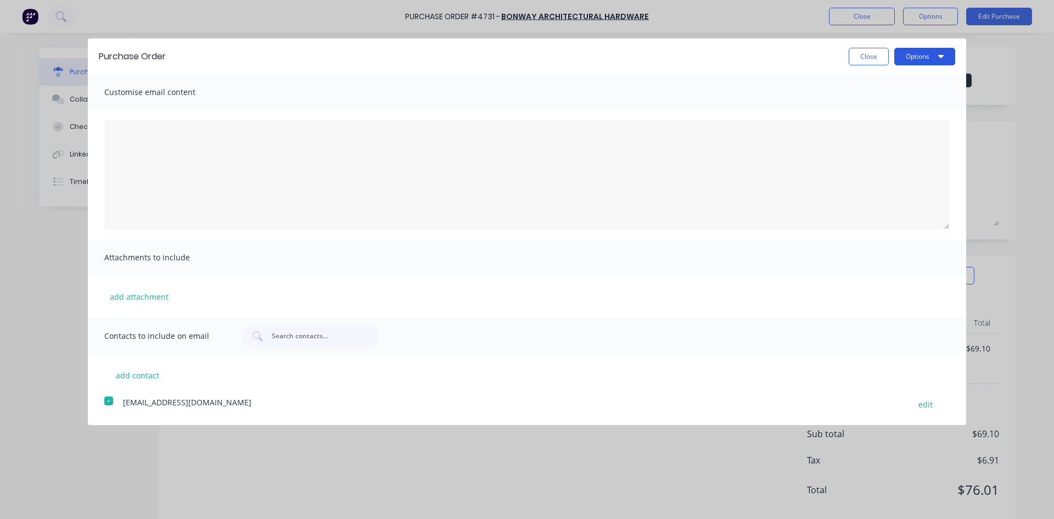
click at [938, 57] on icon "button" at bounding box center [940, 56] width 5 height 9
click at [898, 83] on div "Print" at bounding box center [903, 84] width 85 height 16
click at [879, 106] on div "Email" at bounding box center [903, 106] width 85 height 16
click at [870, 114] on div "Email" at bounding box center [903, 106] width 85 height 16
click at [865, 52] on button "Close" at bounding box center [868, 57] width 40 height 18
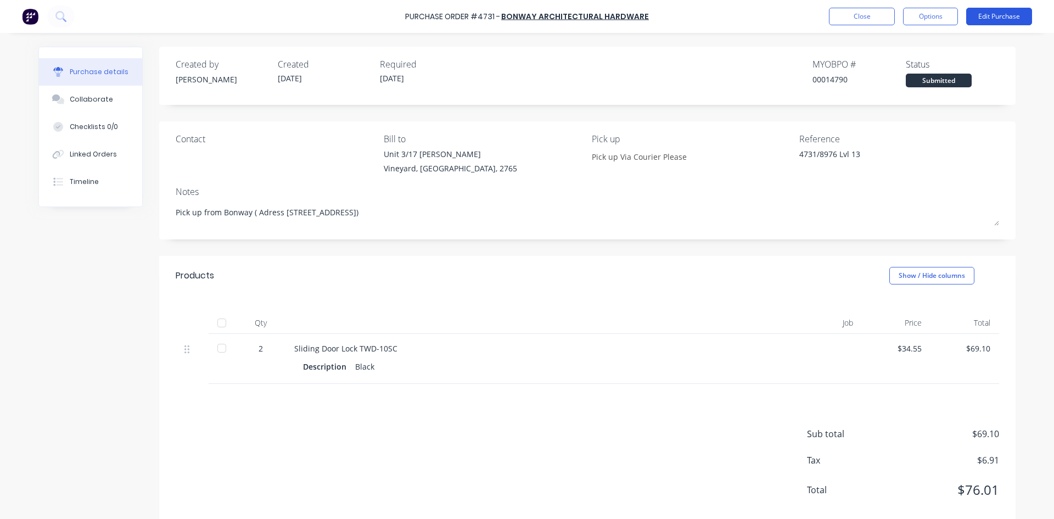
click at [986, 19] on button "Edit Purchase" at bounding box center [999, 17] width 66 height 18
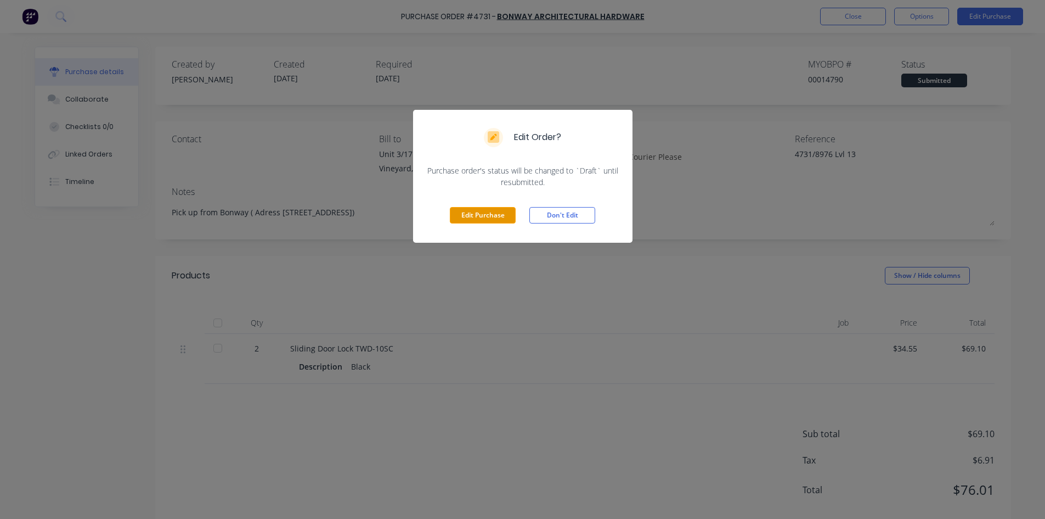
click at [487, 215] on button "Edit Purchase" at bounding box center [483, 215] width 66 height 16
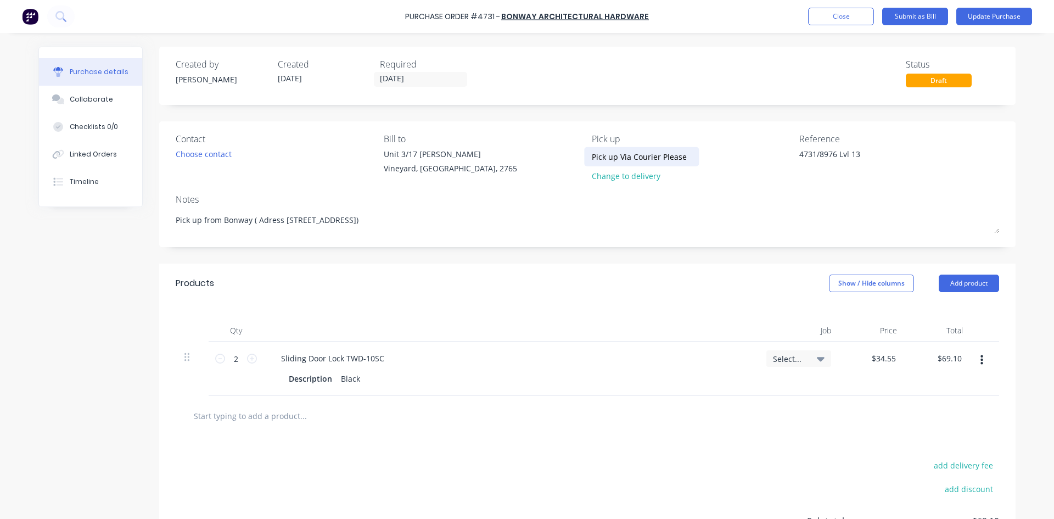
click at [684, 159] on div "Pick up Via Courier Please" at bounding box center [642, 156] width 100 height 16
click at [666, 159] on input "Pick up Via Courier Please" at bounding box center [642, 156] width 100 height 16
drag, startPoint x: 678, startPoint y: 157, endPoint x: 684, endPoint y: 156, distance: 6.1
click at [682, 157] on div "Pick up Via Courier Please" at bounding box center [642, 156] width 100 height 16
click at [676, 156] on input "Pick up Via Courier Please" at bounding box center [642, 156] width 100 height 16
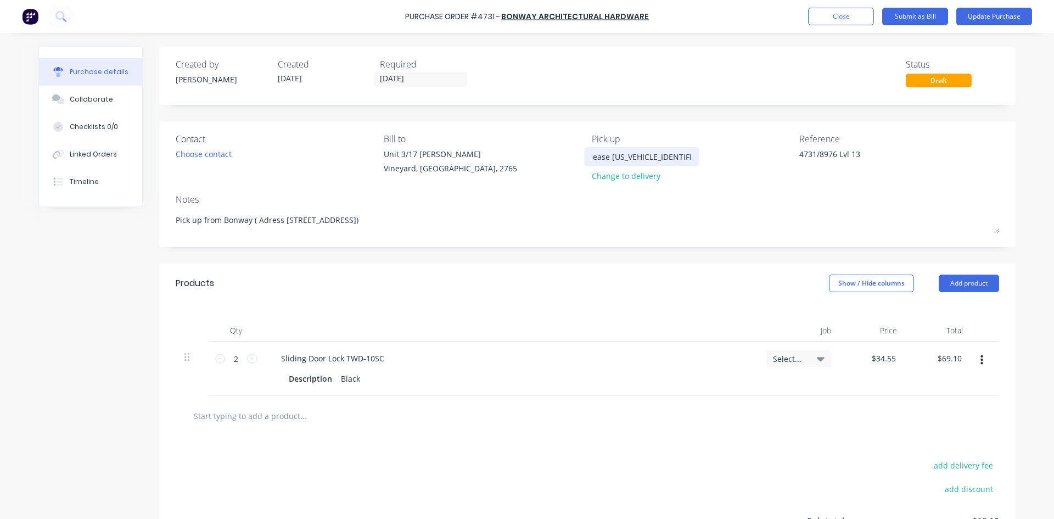
scroll to position [0, 81]
type input "Pick up Via Courier Please [US_VEHICLE_IDENTIFICATION_NUMBER]"
click at [999, 15] on button "Update Purchase" at bounding box center [994, 17] width 76 height 18
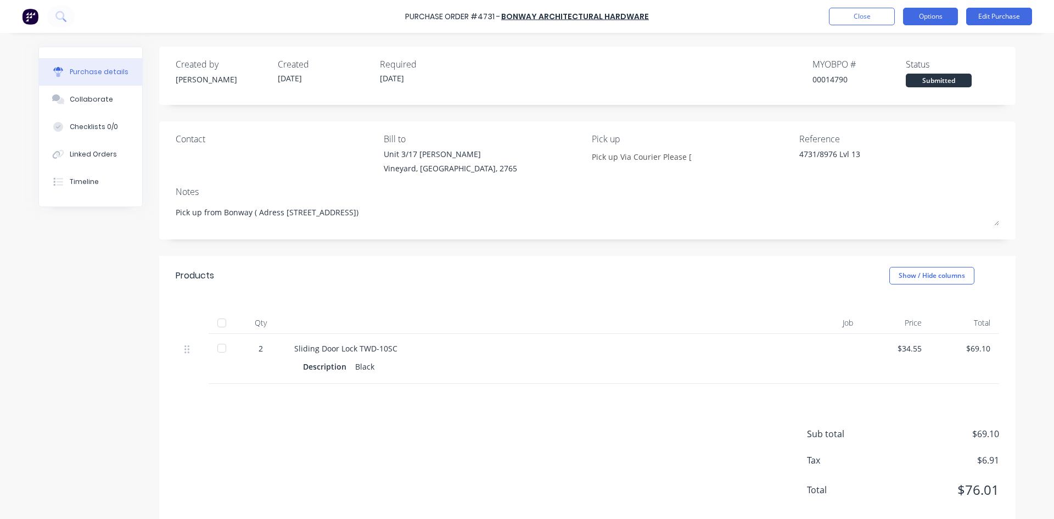
click at [923, 18] on button "Options" at bounding box center [930, 17] width 55 height 18
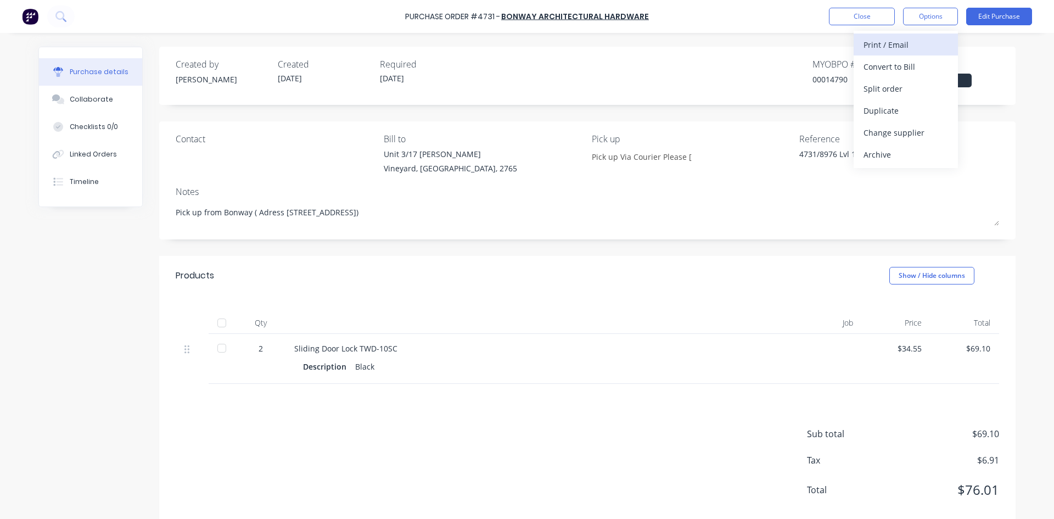
click at [889, 40] on div "Print / Email" at bounding box center [905, 45] width 85 height 16
click at [878, 59] on div "With pricing" at bounding box center [905, 67] width 85 height 16
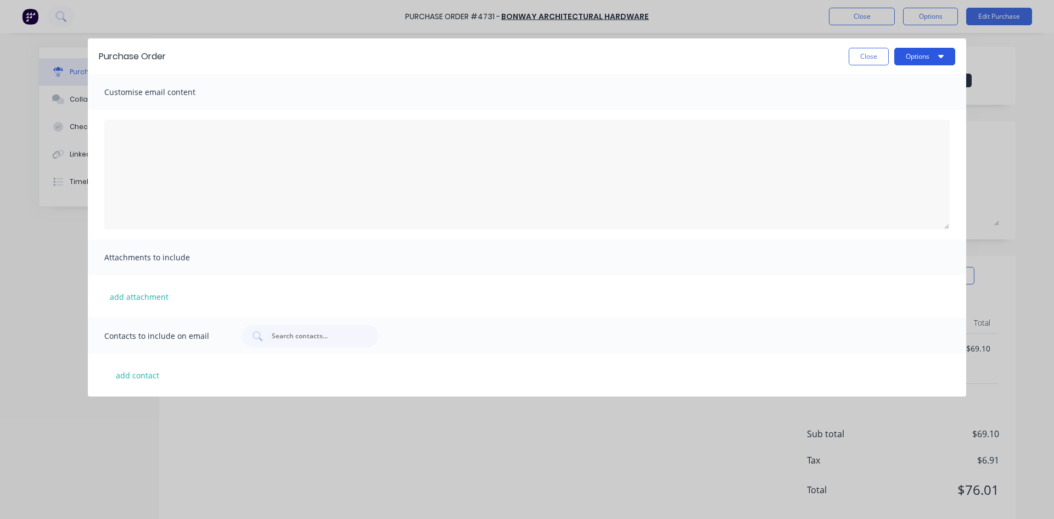
click at [942, 57] on icon "button" at bounding box center [940, 56] width 5 height 3
click at [906, 85] on div "Print" at bounding box center [903, 84] width 85 height 16
